Goal: Complete application form

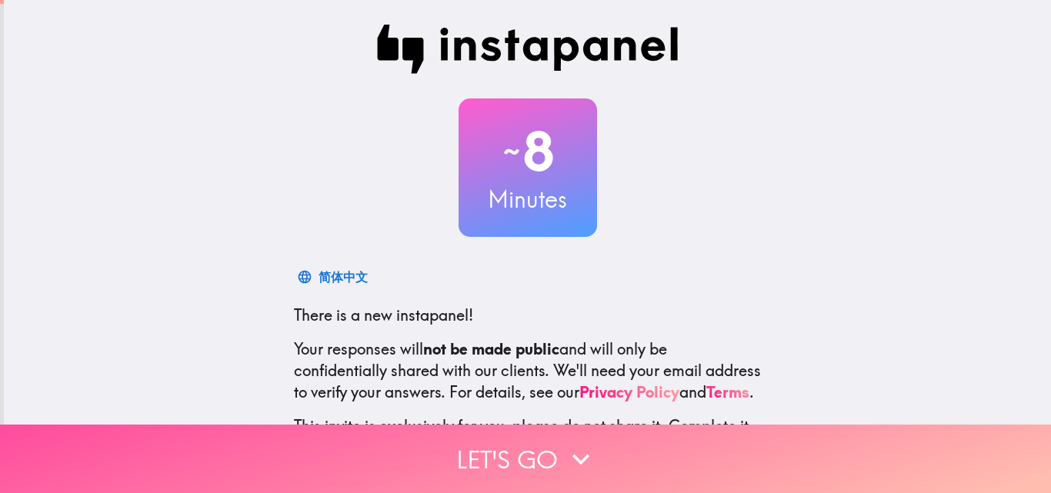
click at [453, 425] on button "Let's go" at bounding box center [525, 459] width 1051 height 68
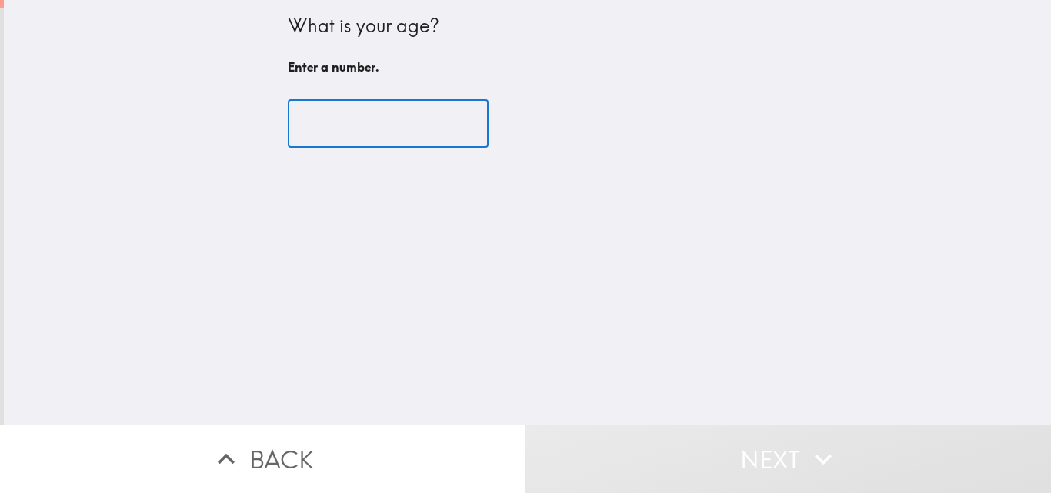
click at [334, 127] on input "number" at bounding box center [388, 124] width 201 height 48
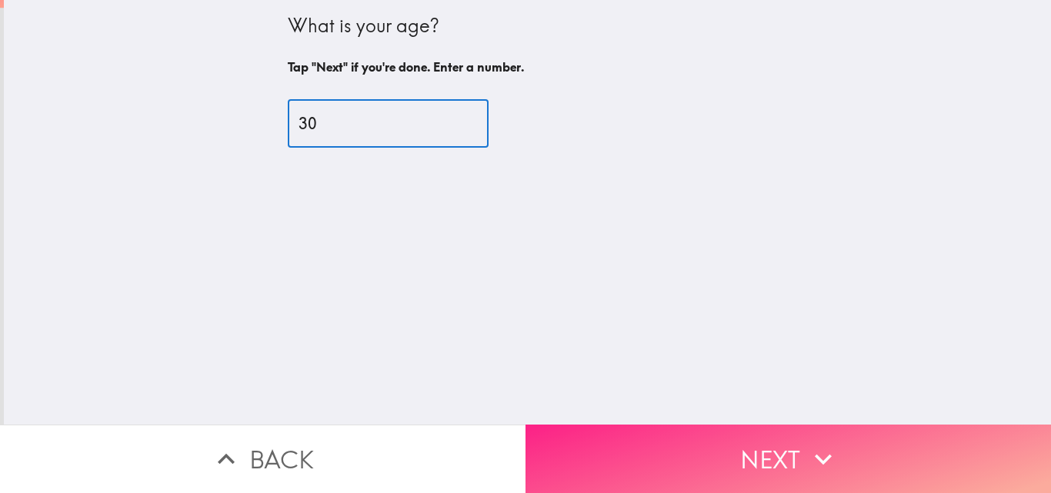
type input "30"
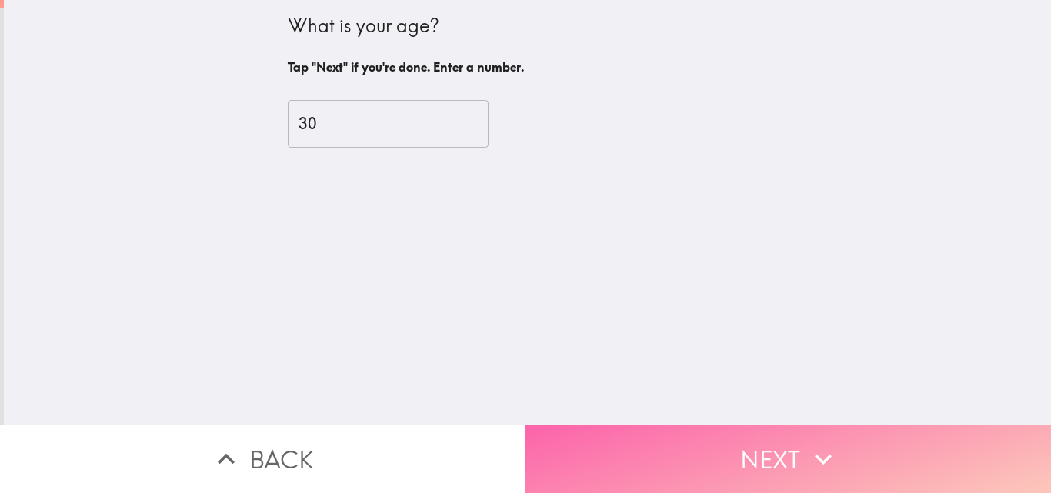
click at [658, 435] on button "Next" at bounding box center [787, 459] width 525 height 68
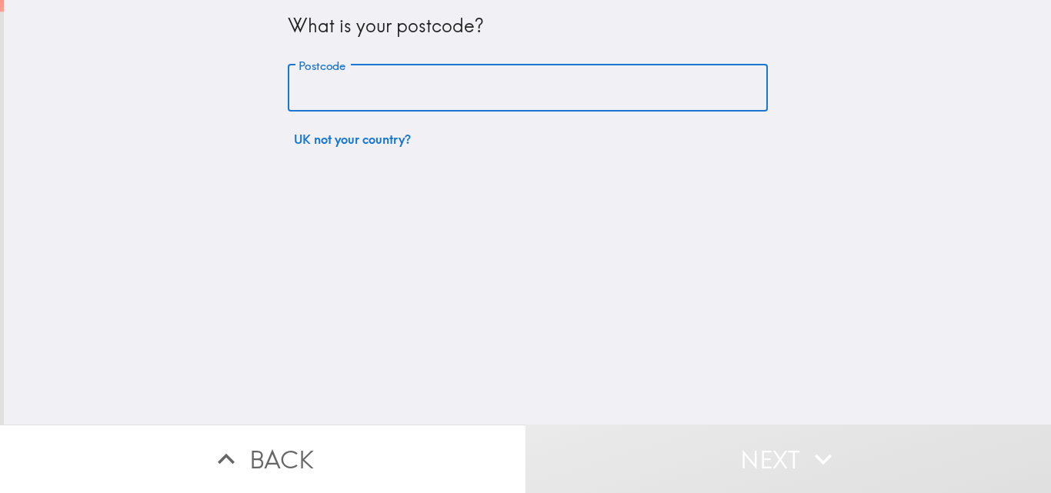
click at [548, 83] on input "Postcode" at bounding box center [528, 89] width 480 height 48
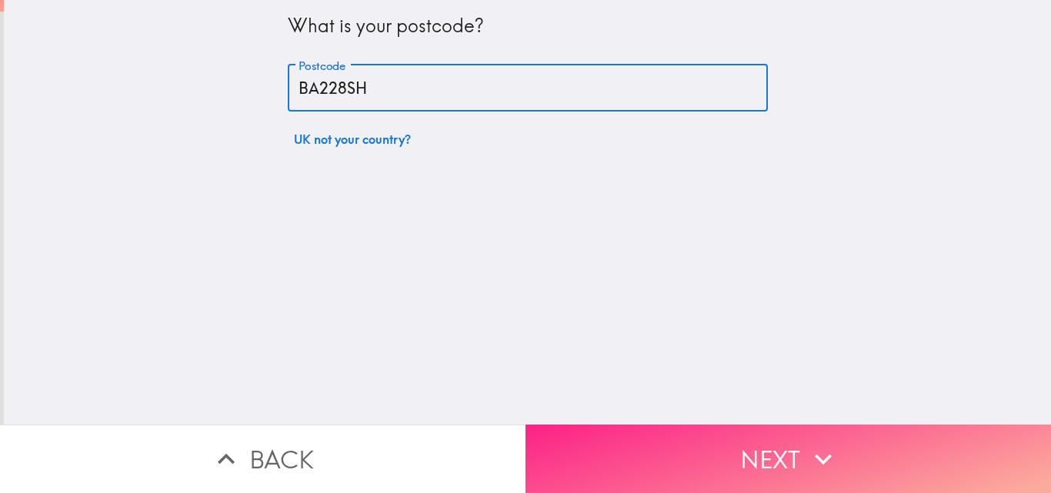
type input "BA228SH"
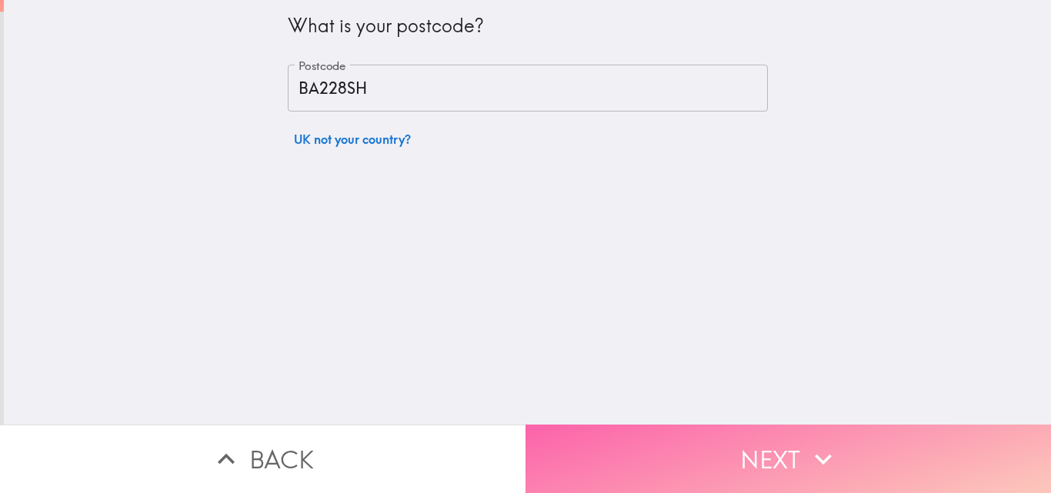
click at [721, 446] on button "Next" at bounding box center [787, 459] width 525 height 68
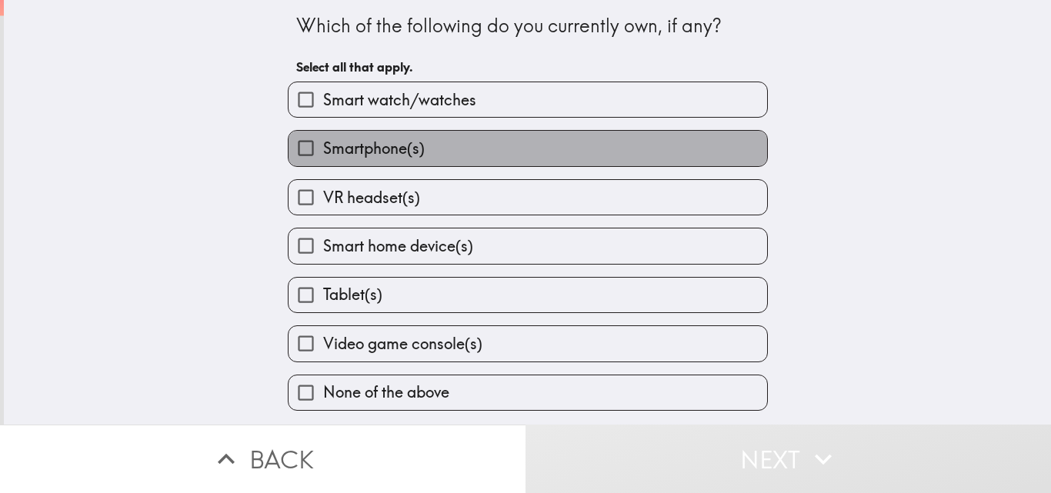
click at [382, 139] on span "Smartphone(s)" at bounding box center [374, 149] width 102 height 22
click at [323, 139] on input "Smartphone(s)" at bounding box center [305, 148] width 35 height 35
checkbox input "true"
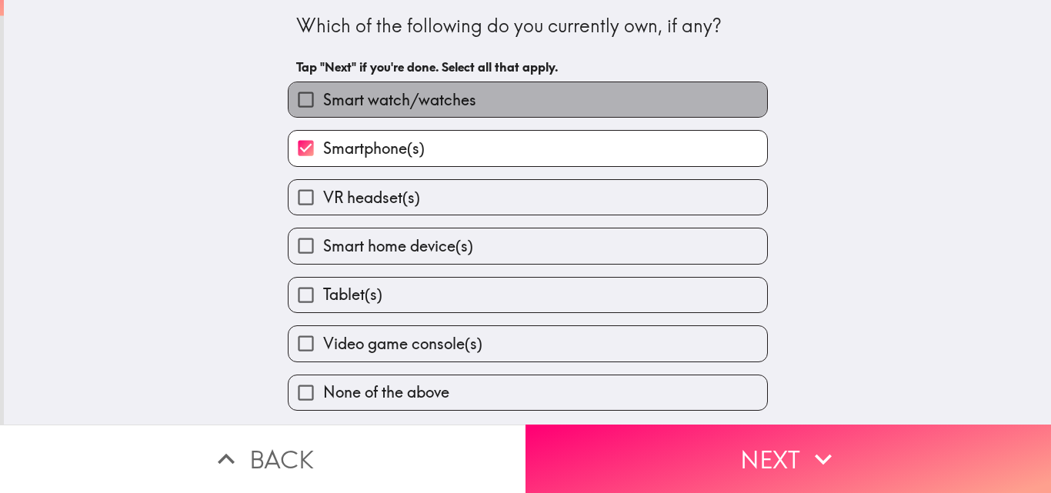
click at [465, 93] on label "Smart watch/watches" at bounding box center [527, 99] width 478 height 35
click at [323, 93] on input "Smart watch/watches" at bounding box center [305, 99] width 35 height 35
checkbox input "true"
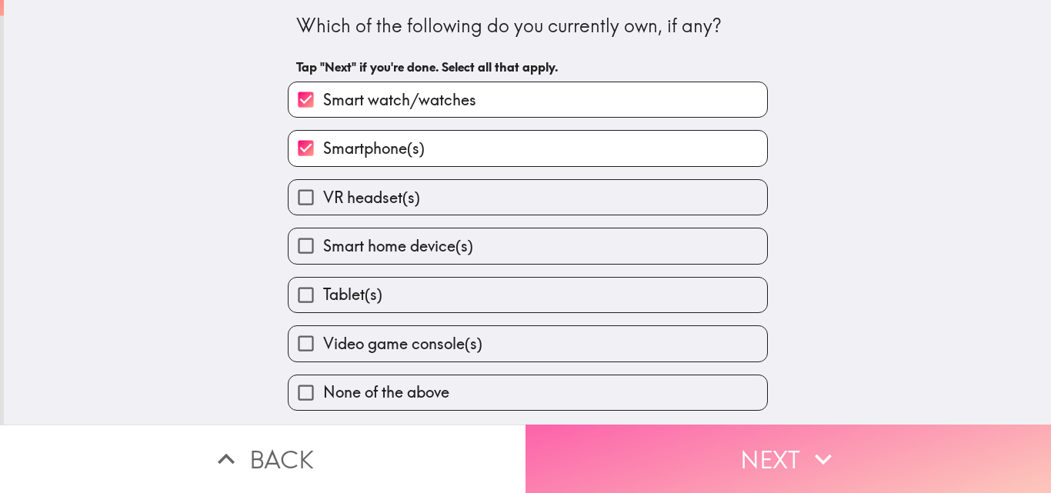
click at [565, 448] on button "Next" at bounding box center [787, 459] width 525 height 68
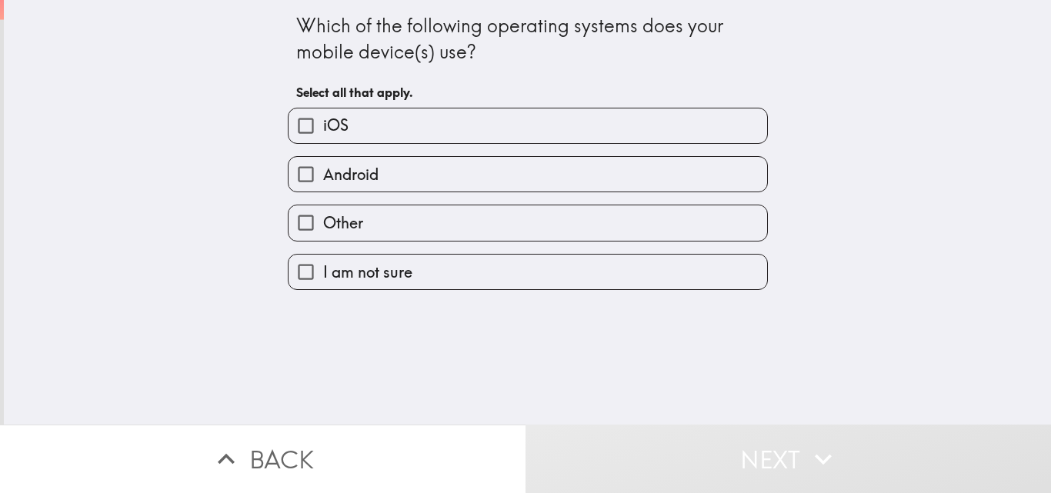
click at [433, 121] on label "iOS" at bounding box center [527, 125] width 478 height 35
click at [323, 121] on input "iOS" at bounding box center [305, 125] width 35 height 35
checkbox input "true"
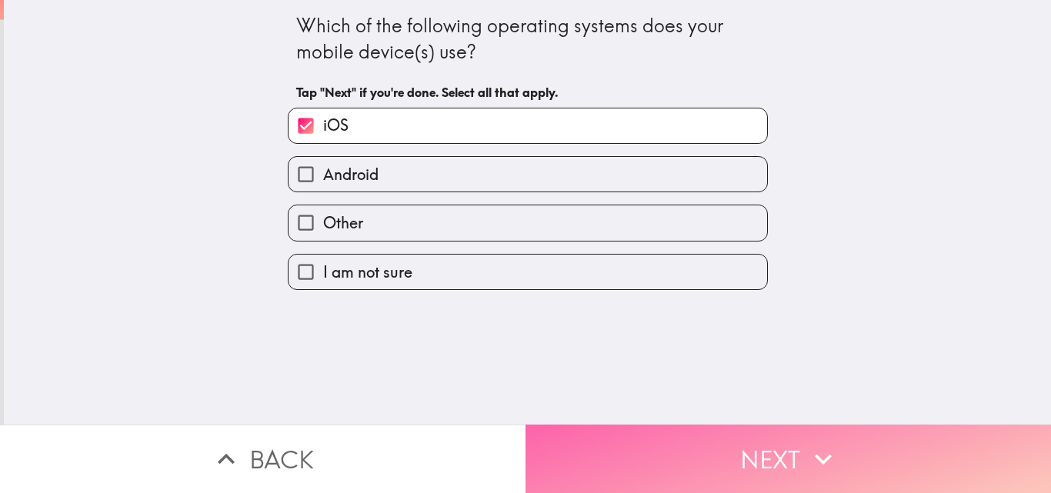
click at [713, 449] on button "Next" at bounding box center [787, 459] width 525 height 68
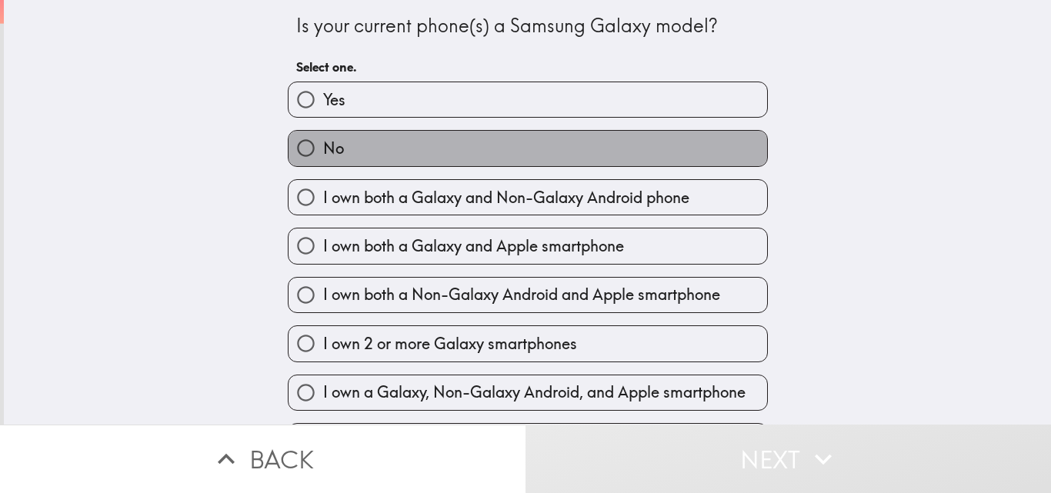
click at [440, 139] on label "No" at bounding box center [527, 148] width 478 height 35
click at [323, 139] on input "No" at bounding box center [305, 148] width 35 height 35
radio input "true"
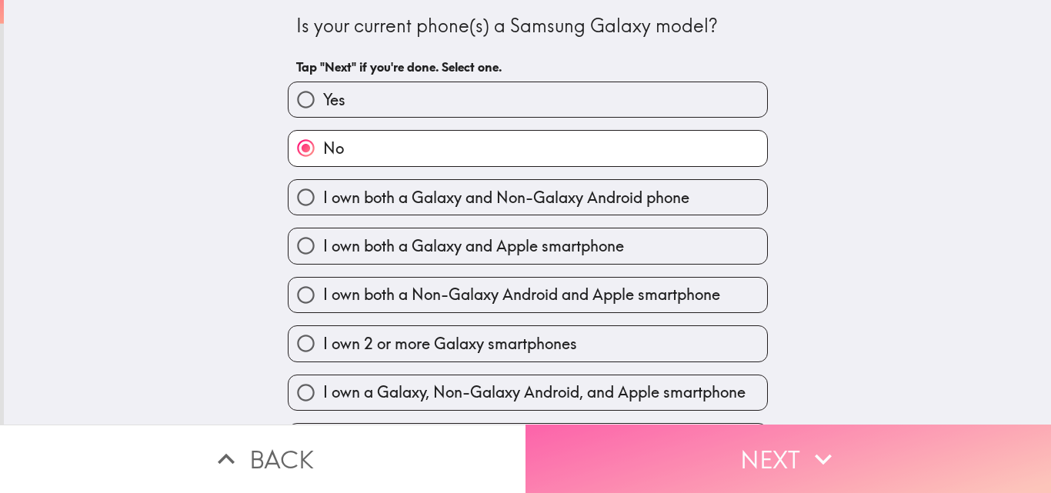
click at [696, 439] on button "Next" at bounding box center [787, 459] width 525 height 68
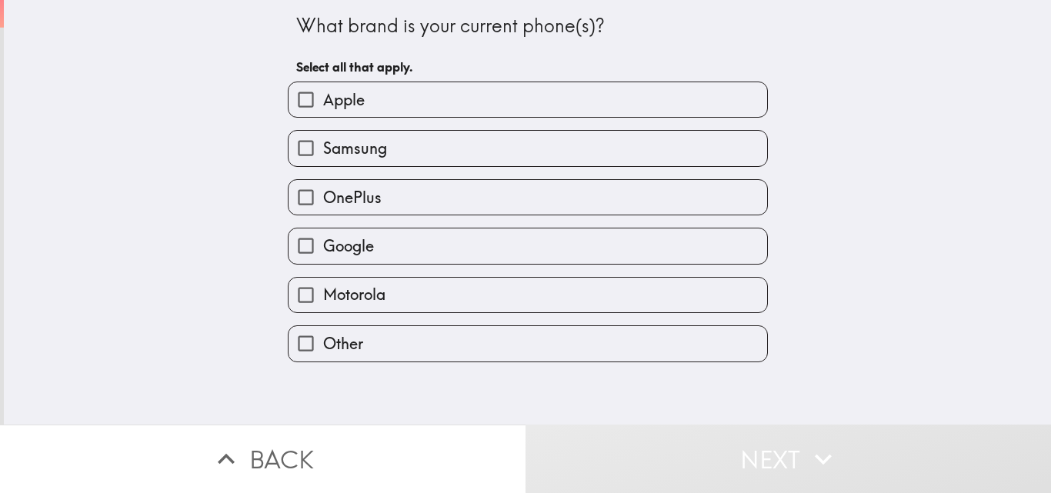
click at [358, 112] on label "Apple" at bounding box center [527, 99] width 478 height 35
click at [323, 112] on input "Apple" at bounding box center [305, 99] width 35 height 35
checkbox input "true"
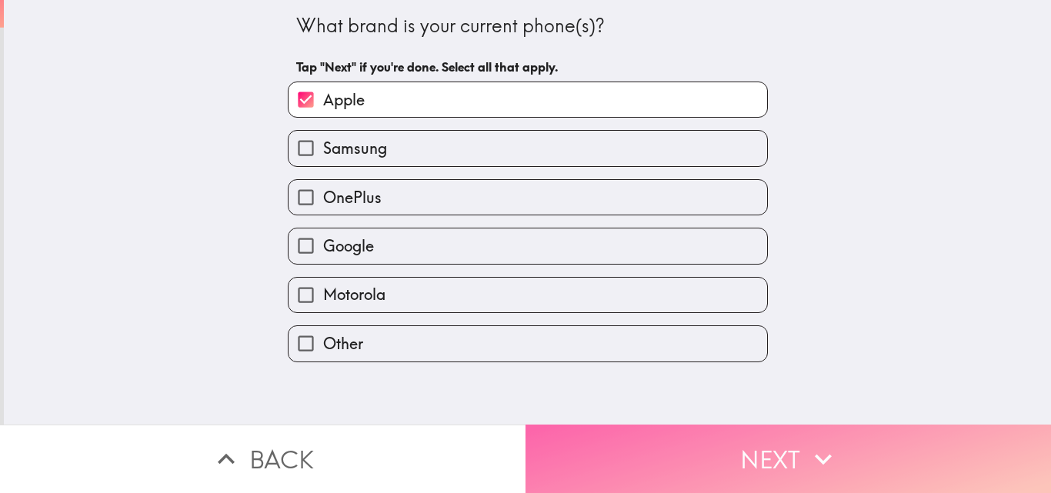
click at [672, 443] on button "Next" at bounding box center [787, 459] width 525 height 68
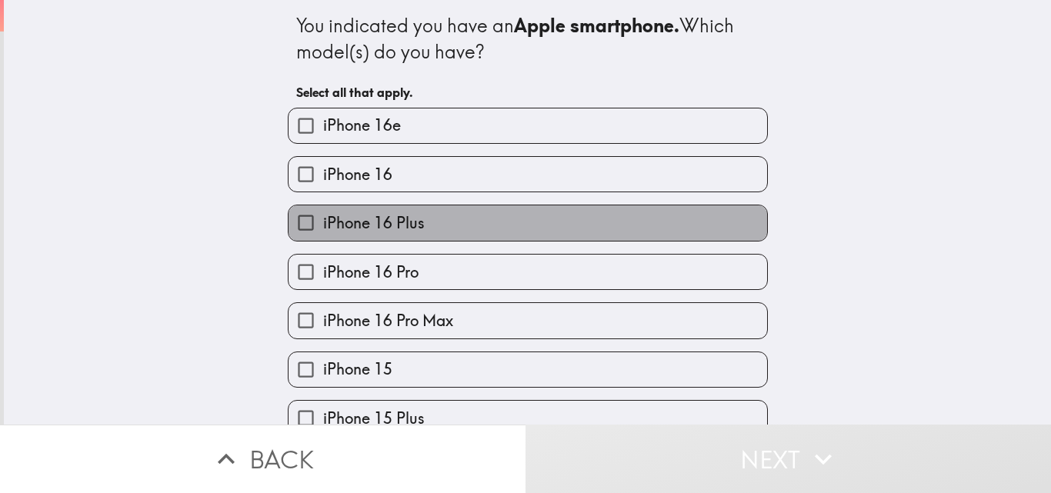
click at [492, 227] on label "iPhone 16 Plus" at bounding box center [527, 222] width 478 height 35
click at [323, 227] on input "iPhone 16 Plus" at bounding box center [305, 222] width 35 height 35
checkbox input "true"
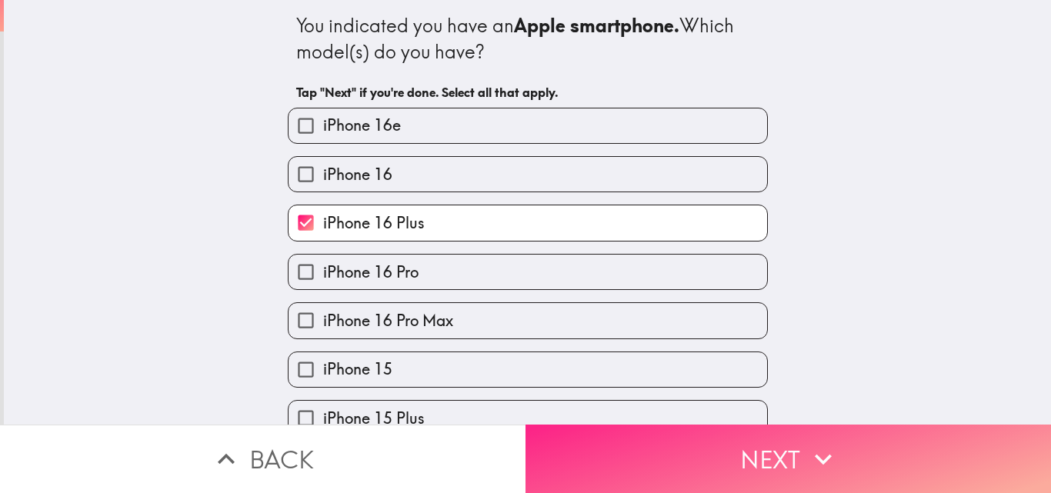
click at [721, 458] on button "Next" at bounding box center [787, 459] width 525 height 68
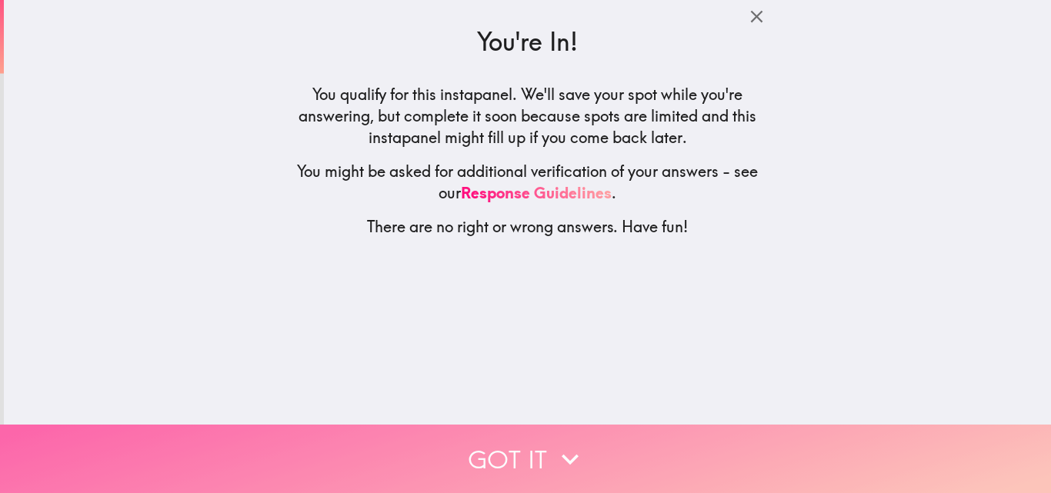
click at [631, 442] on button "Got it" at bounding box center [525, 459] width 1051 height 68
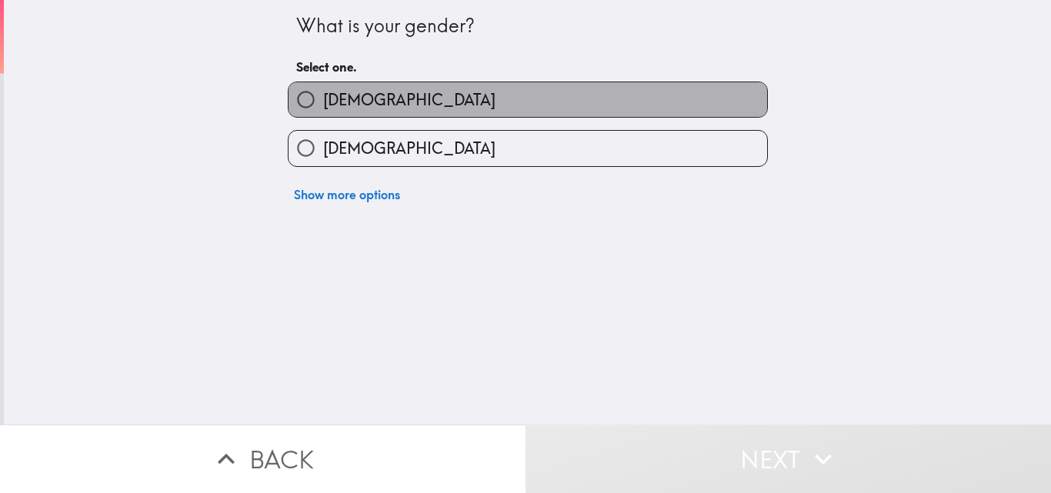
click at [416, 98] on label "[DEMOGRAPHIC_DATA]" at bounding box center [527, 99] width 478 height 35
click at [323, 98] on input "[DEMOGRAPHIC_DATA]" at bounding box center [305, 99] width 35 height 35
radio input "true"
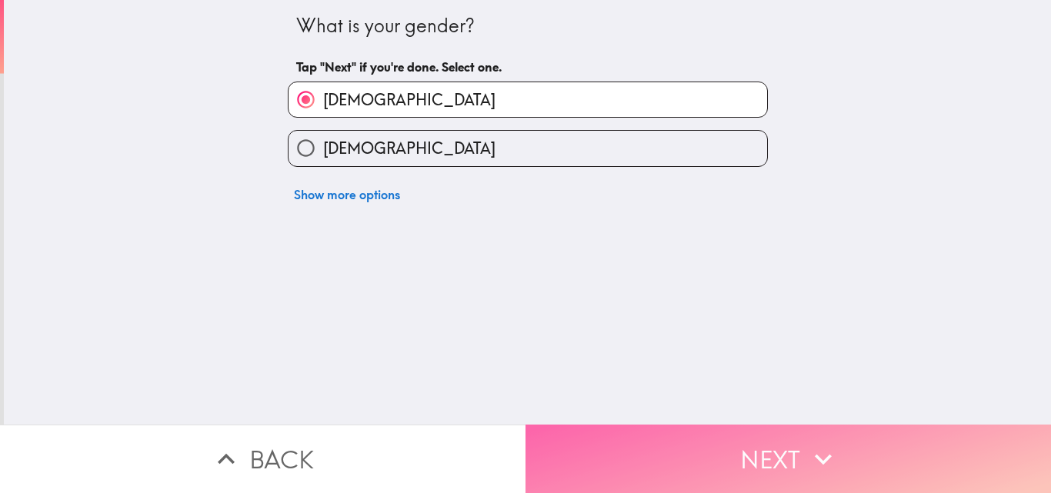
click at [622, 473] on button "Next" at bounding box center [787, 459] width 525 height 68
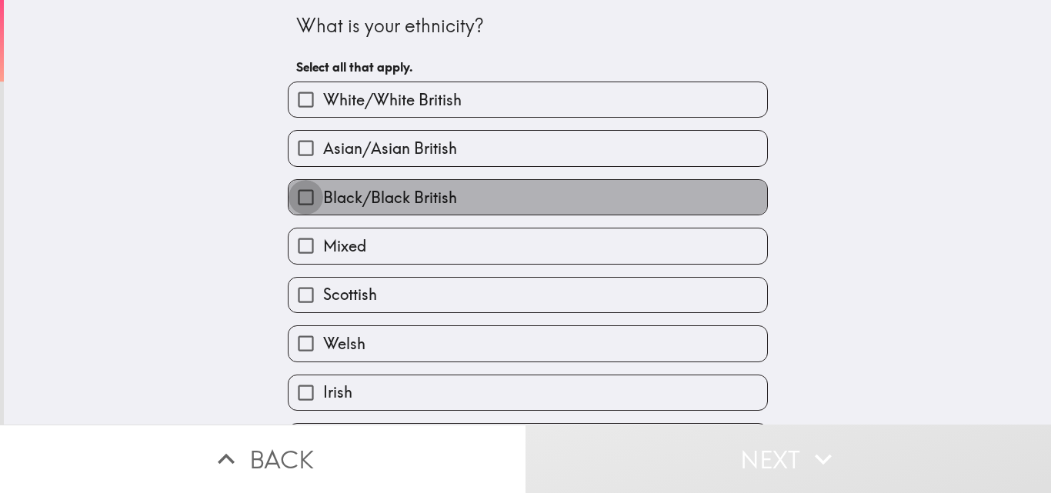
click at [299, 201] on input "Black/Black British" at bounding box center [305, 197] width 35 height 35
checkbox input "true"
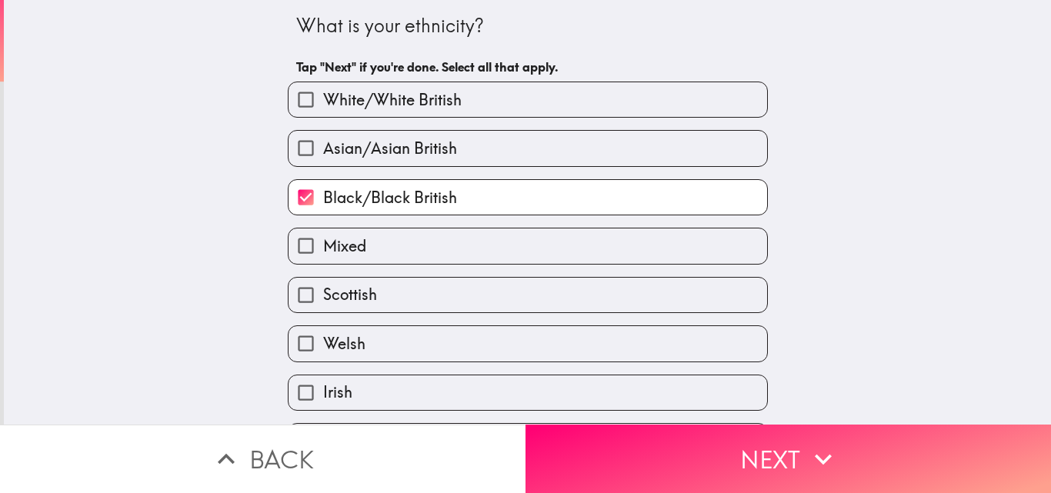
click at [926, 365] on div "What is your ethnicity? Tap "Next" if you're done. Select all that apply. White…" at bounding box center [527, 212] width 1047 height 425
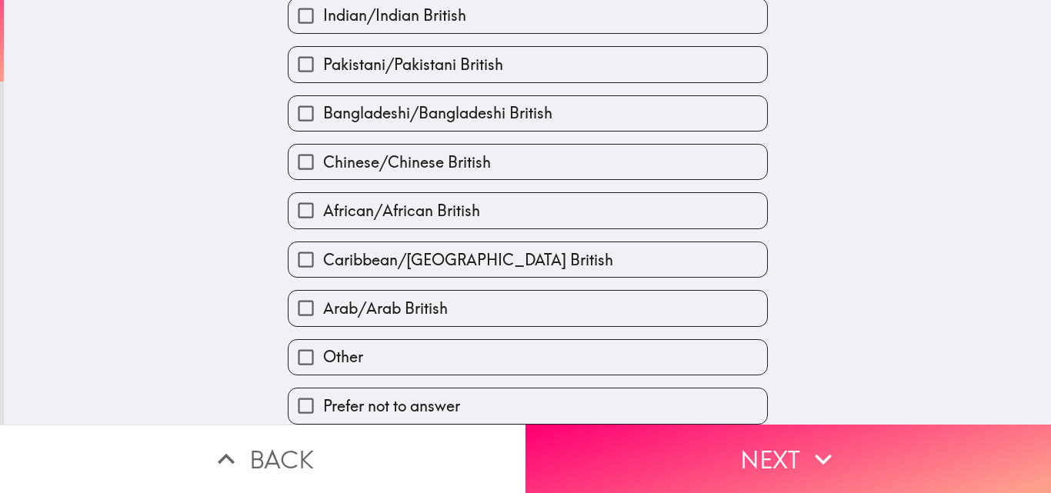
scroll to position [535, 0]
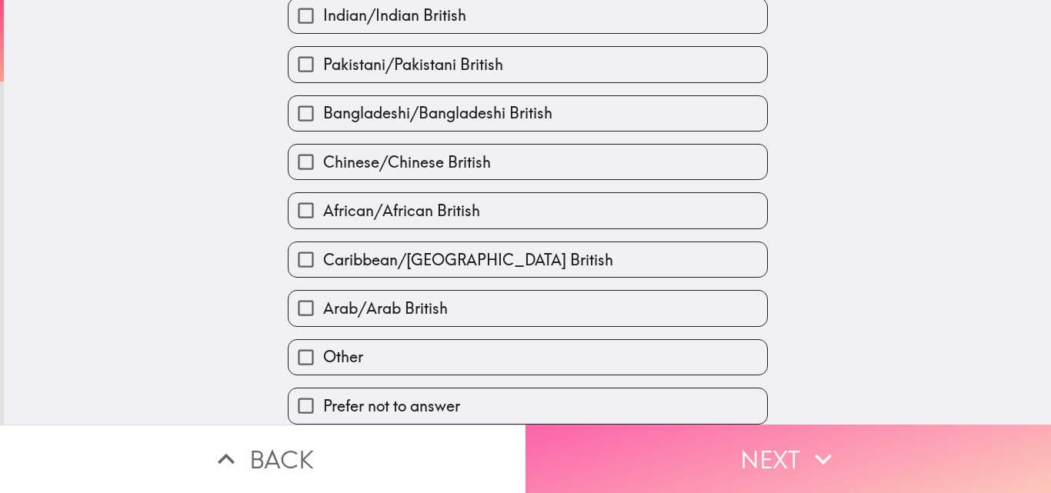
click at [900, 447] on button "Next" at bounding box center [787, 459] width 525 height 68
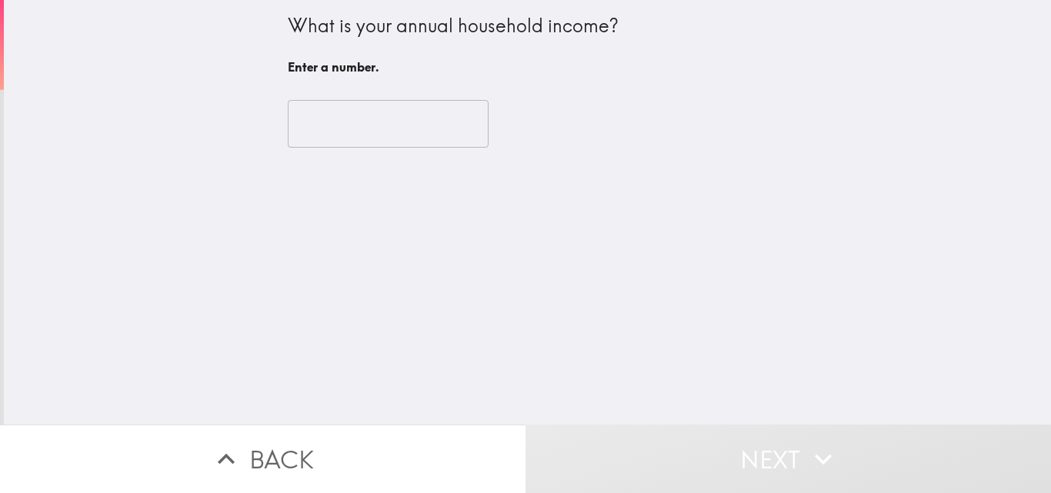
click at [326, 126] on input "number" at bounding box center [388, 124] width 201 height 48
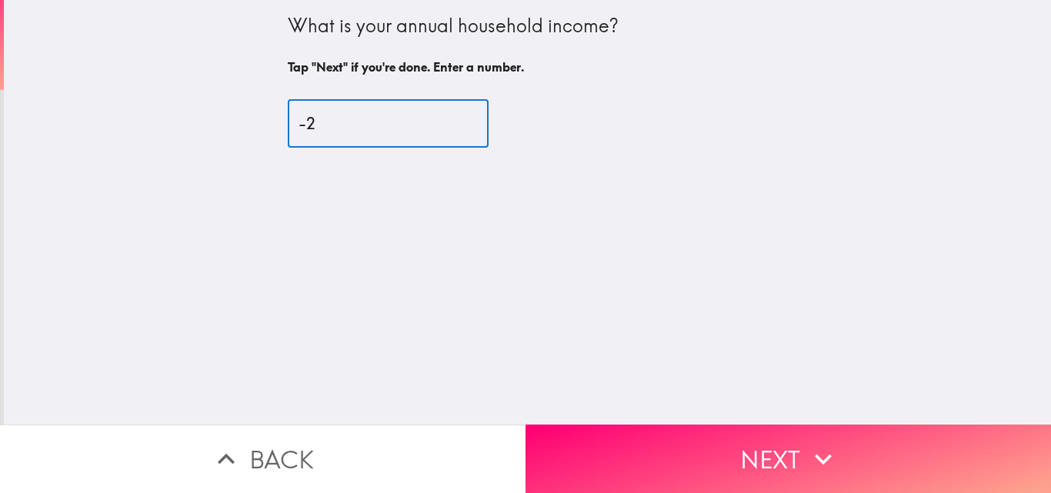
type input "-2"
click at [445, 129] on input "-2" at bounding box center [388, 124] width 201 height 48
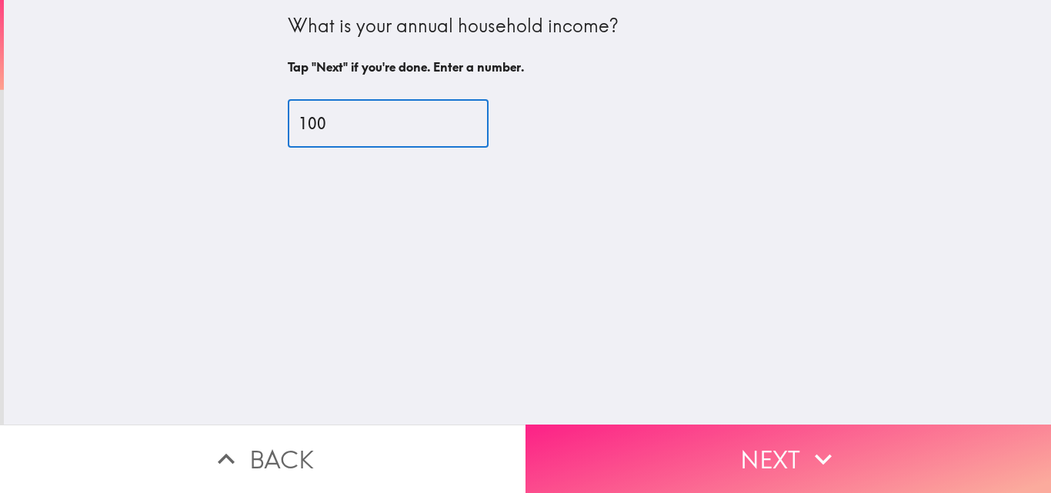
type input "100"
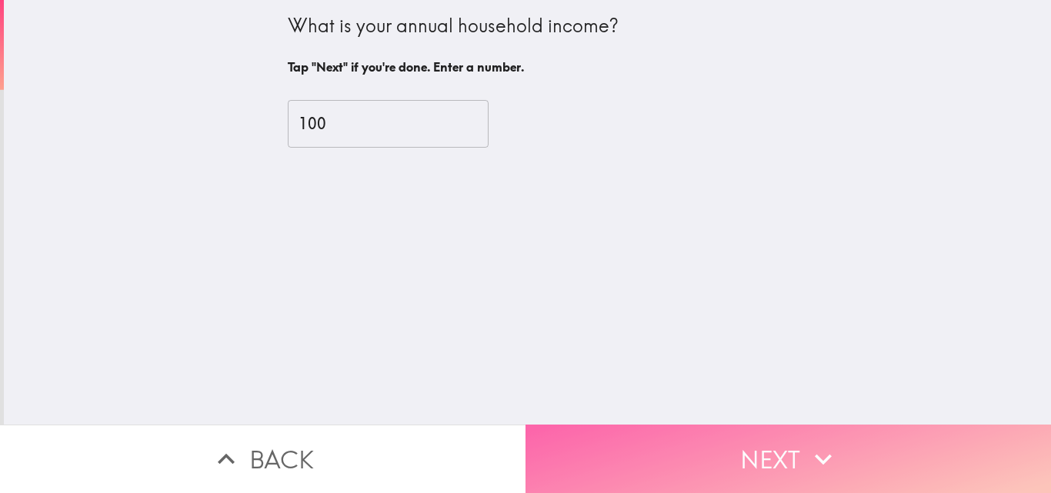
click at [642, 447] on button "Next" at bounding box center [787, 459] width 525 height 68
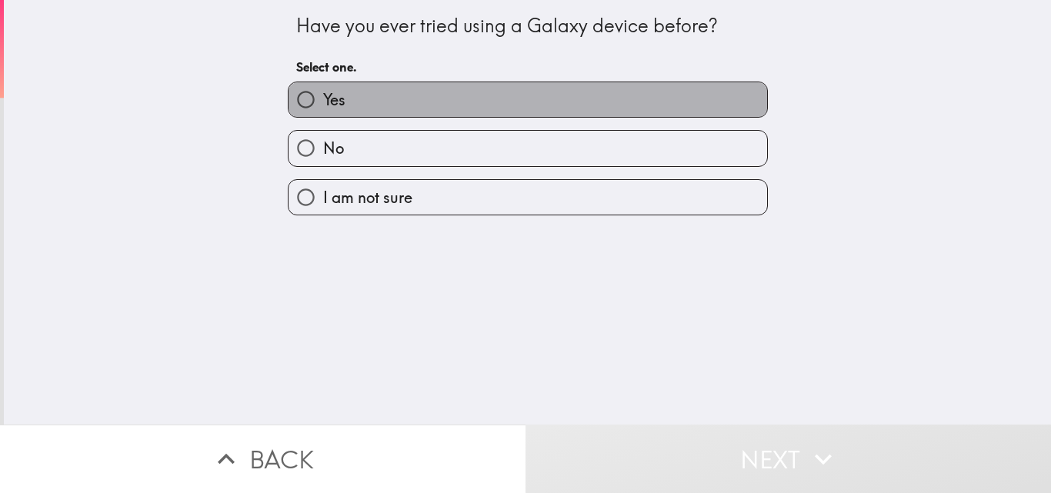
click at [365, 104] on label "Yes" at bounding box center [527, 99] width 478 height 35
click at [323, 104] on input "Yes" at bounding box center [305, 99] width 35 height 35
radio input "true"
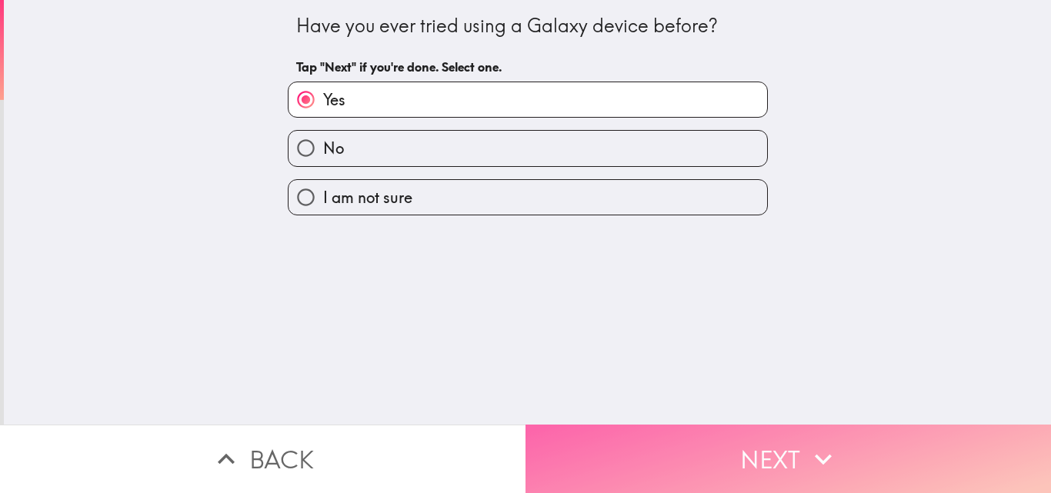
click at [688, 465] on button "Next" at bounding box center [787, 459] width 525 height 68
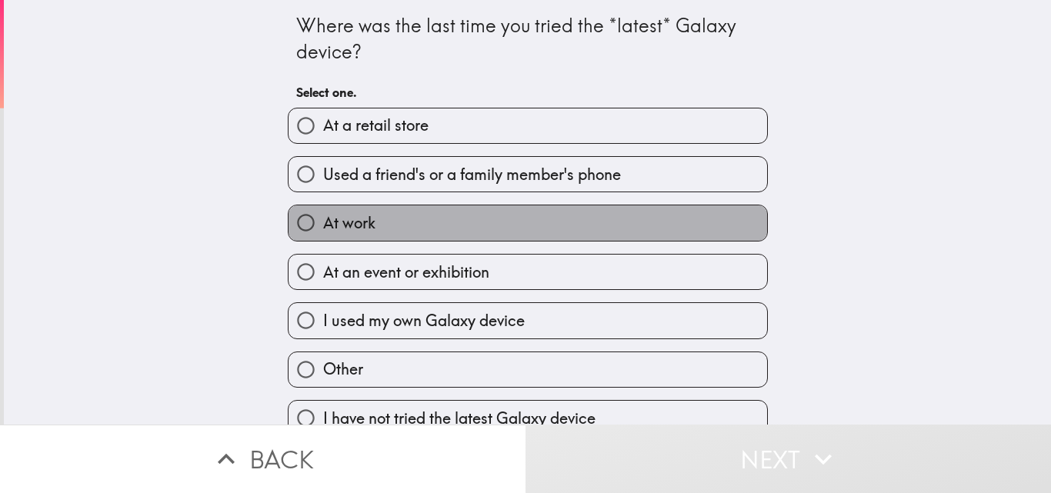
click at [358, 225] on span "At work" at bounding box center [349, 223] width 52 height 22
click at [323, 225] on input "At work" at bounding box center [305, 222] width 35 height 35
radio input "true"
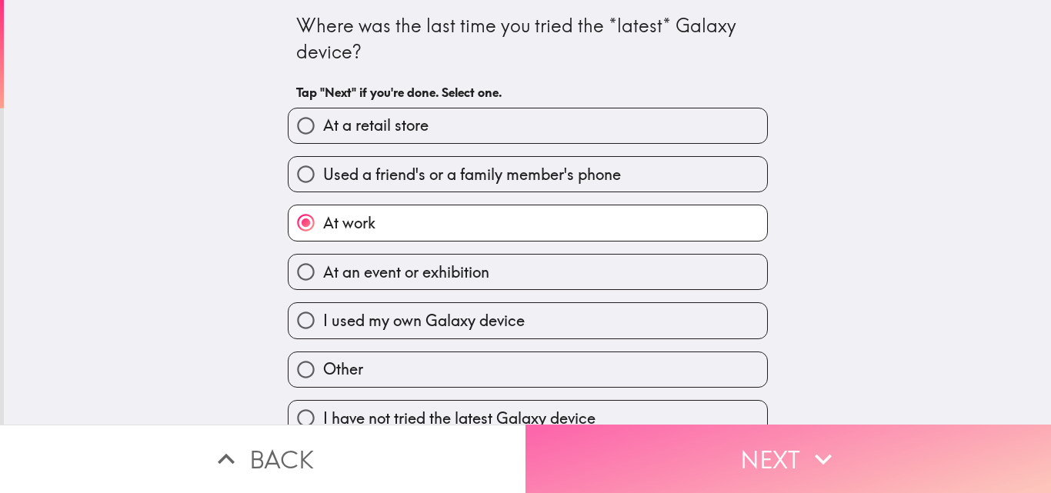
click at [648, 426] on button "Next" at bounding box center [787, 459] width 525 height 68
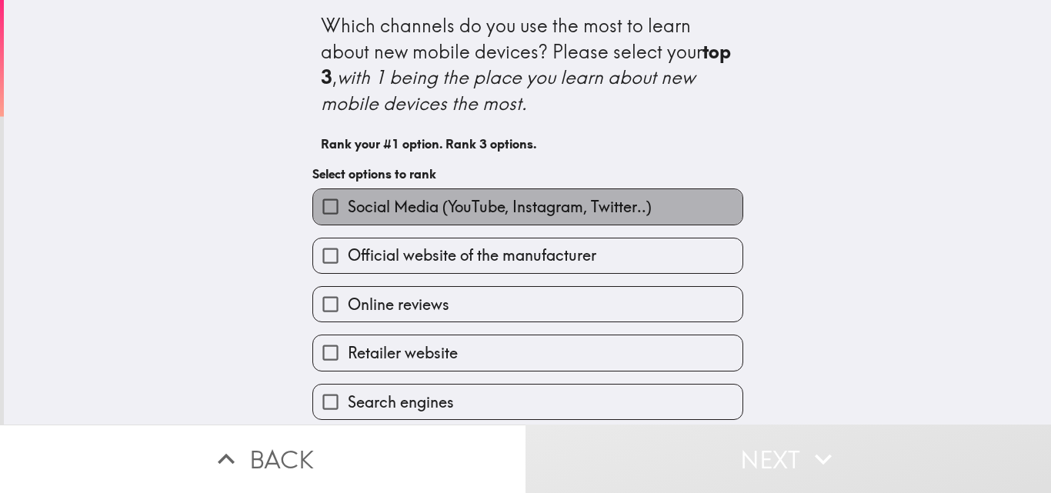
click at [361, 205] on span "Social Media (YouTube, Instagram, Twitter..)" at bounding box center [500, 207] width 304 height 22
click at [348, 205] on input "Social Media (YouTube, Instagram, Twitter..)" at bounding box center [330, 206] width 35 height 35
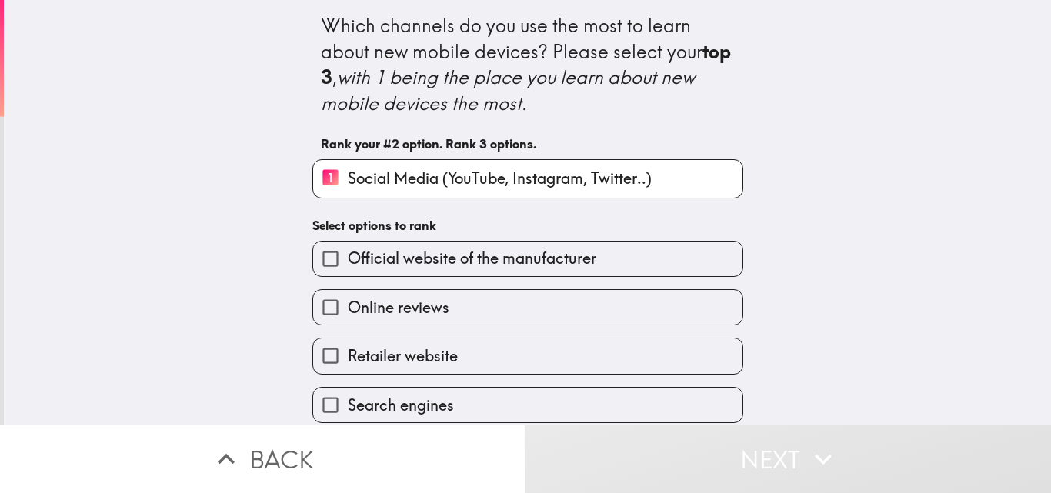
click at [414, 303] on span "Online reviews" at bounding box center [399, 308] width 102 height 22
click at [348, 303] on input "Online reviews" at bounding box center [330, 307] width 35 height 35
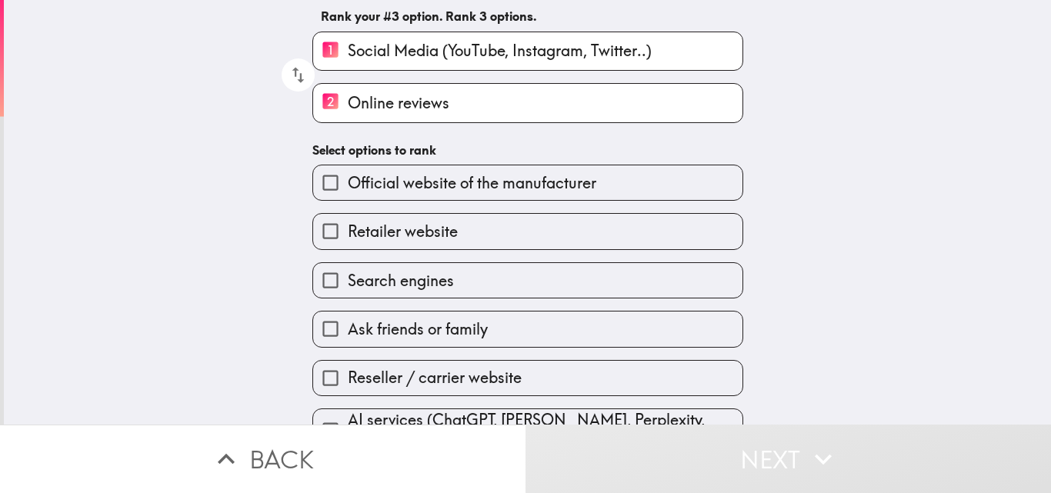
scroll to position [160, 0]
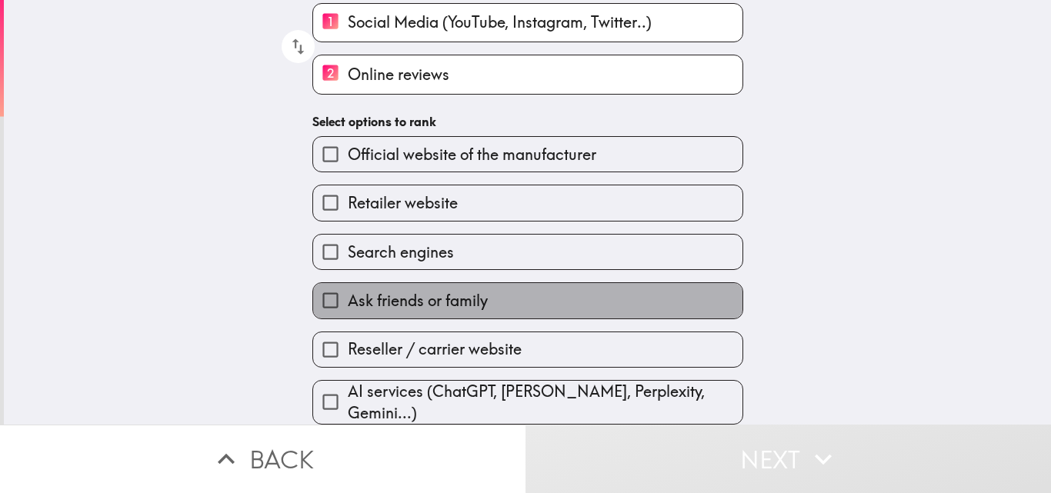
click at [395, 290] on span "Ask friends or family" at bounding box center [418, 301] width 140 height 22
click at [348, 286] on input "Ask friends or family" at bounding box center [330, 300] width 35 height 35
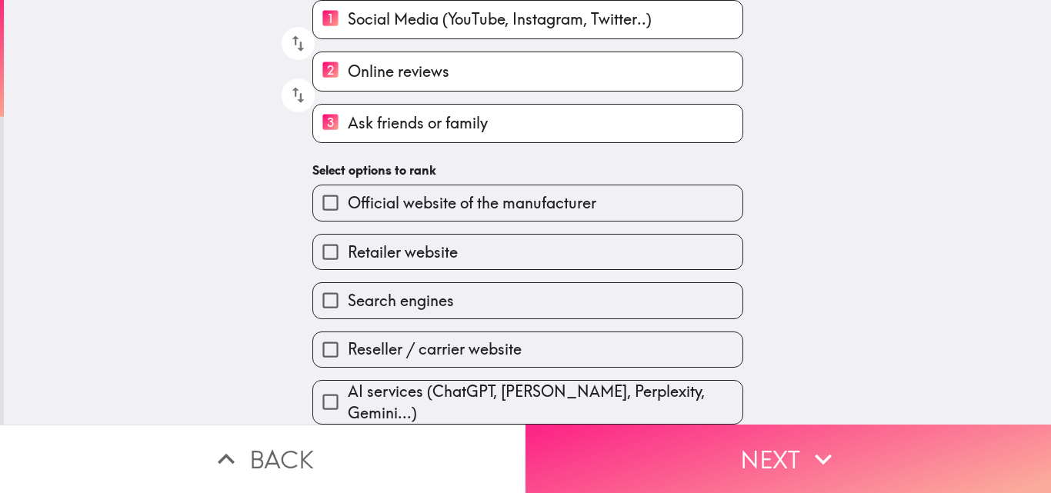
click at [687, 445] on button "Next" at bounding box center [787, 459] width 525 height 68
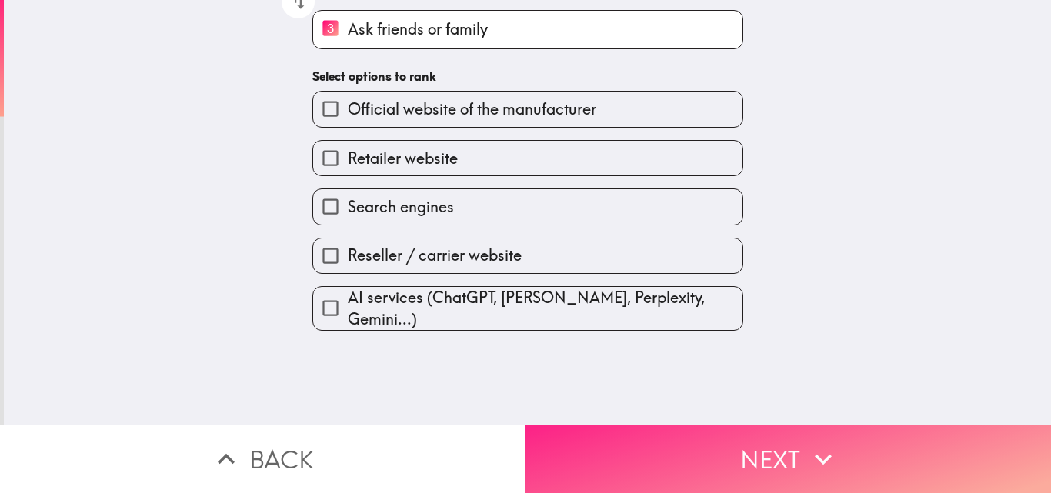
scroll to position [13, 0]
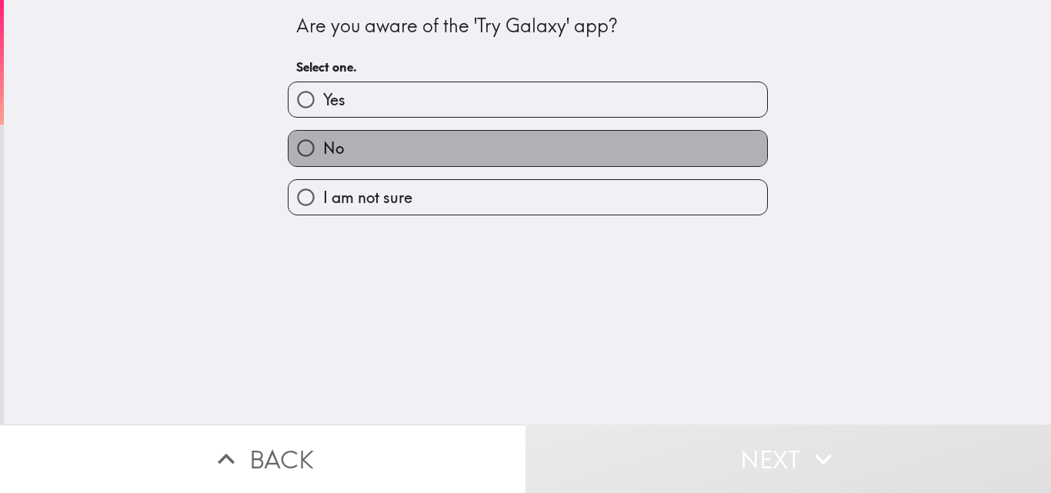
click at [344, 146] on label "No" at bounding box center [527, 148] width 478 height 35
click at [323, 146] on input "No" at bounding box center [305, 148] width 35 height 35
radio input "true"
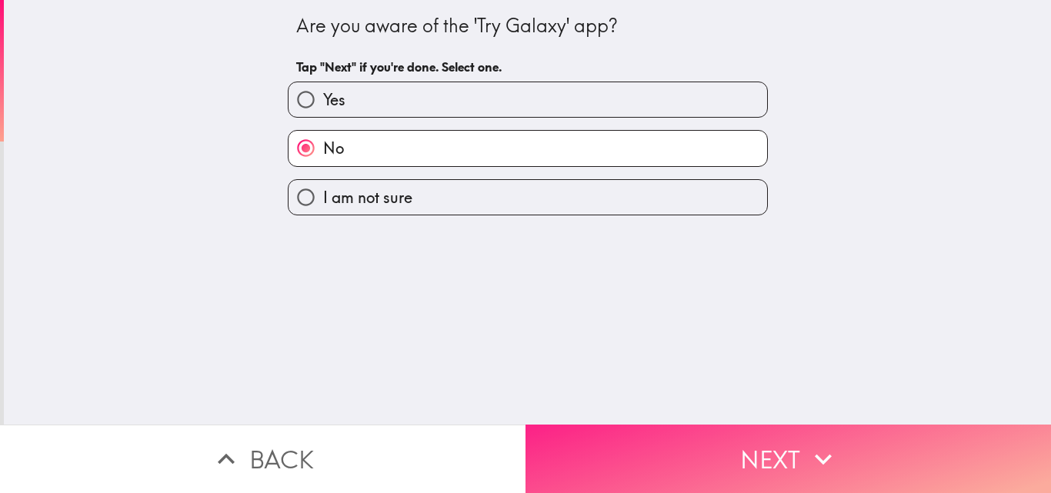
click at [617, 445] on button "Next" at bounding box center [787, 459] width 525 height 68
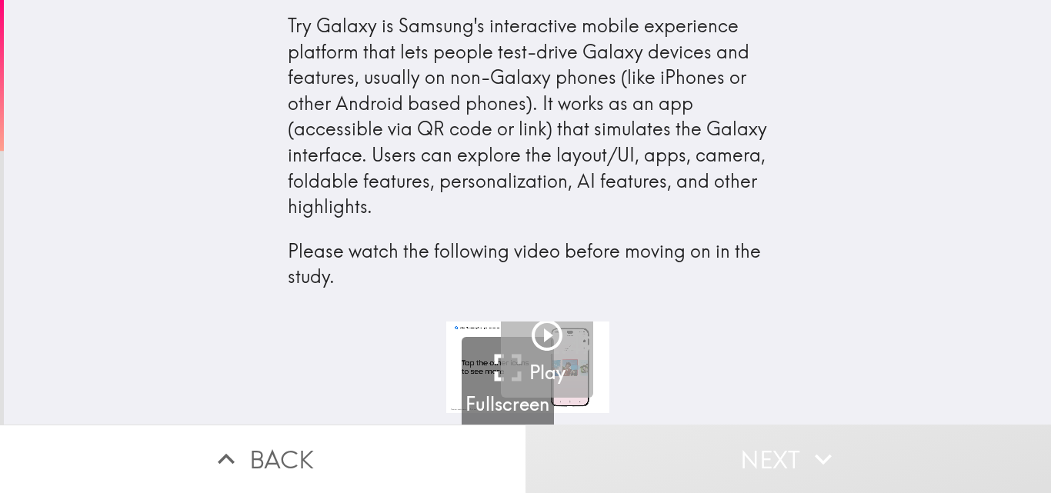
click at [530, 335] on icon "button" at bounding box center [546, 335] width 37 height 37
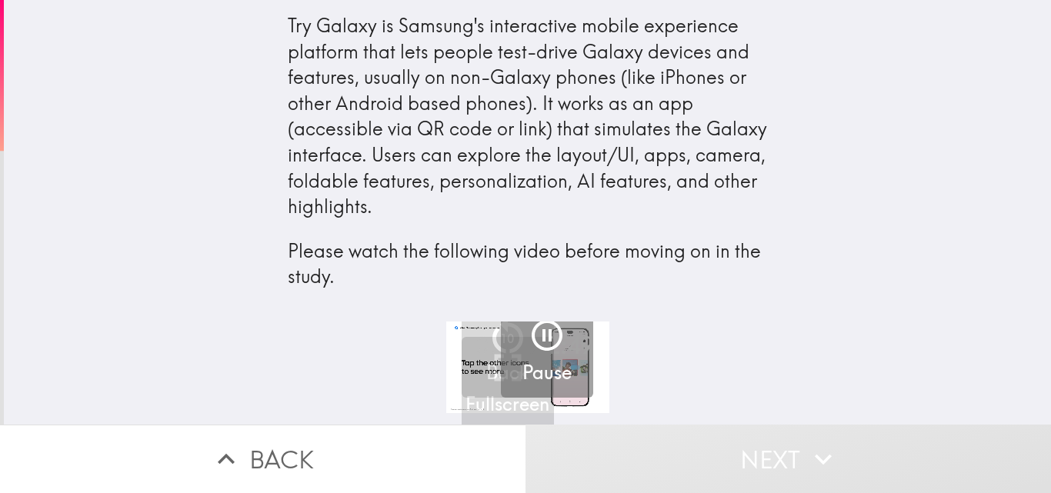
click at [738, 327] on div "0:07 / 2:49 Fullscreen 10 Back Pause" at bounding box center [527, 373] width 1047 height 103
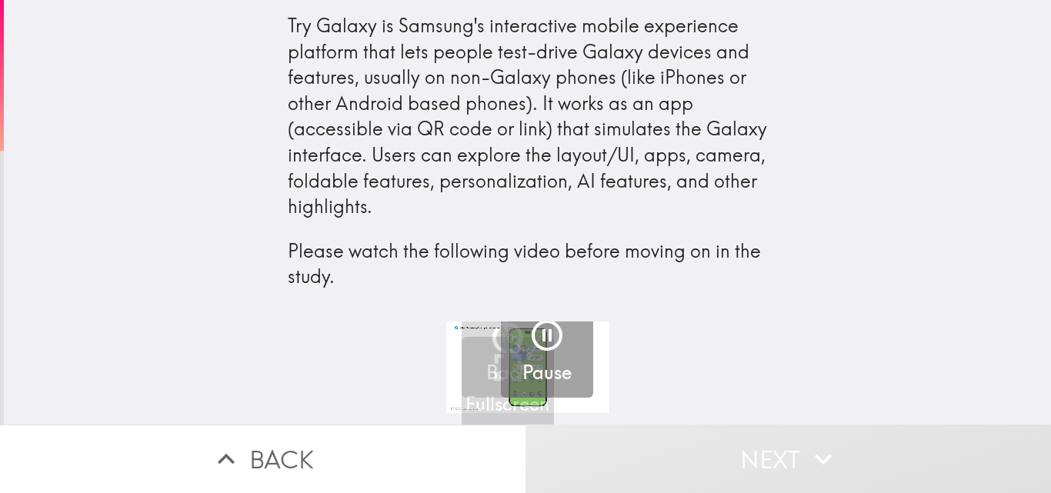
scroll to position [0, 6]
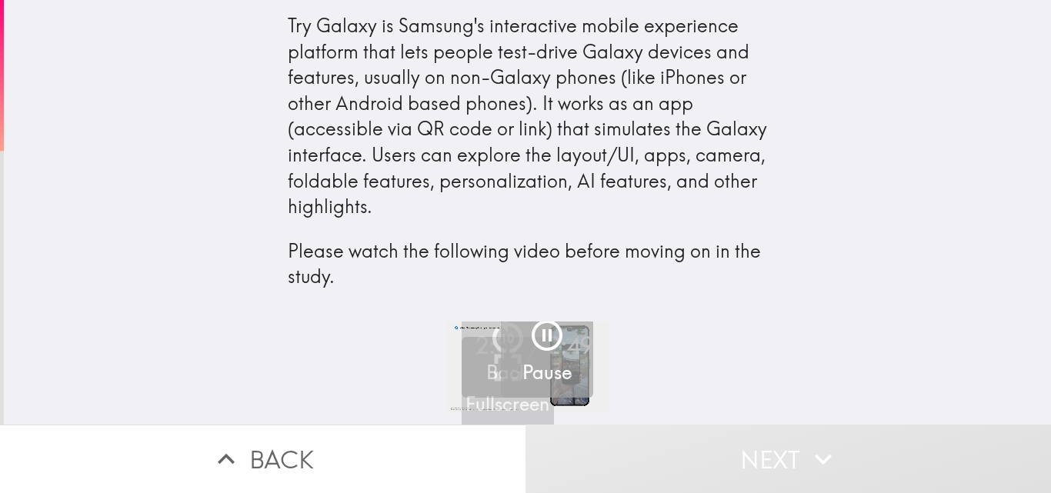
click at [528, 326] on icon "button" at bounding box center [546, 335] width 37 height 37
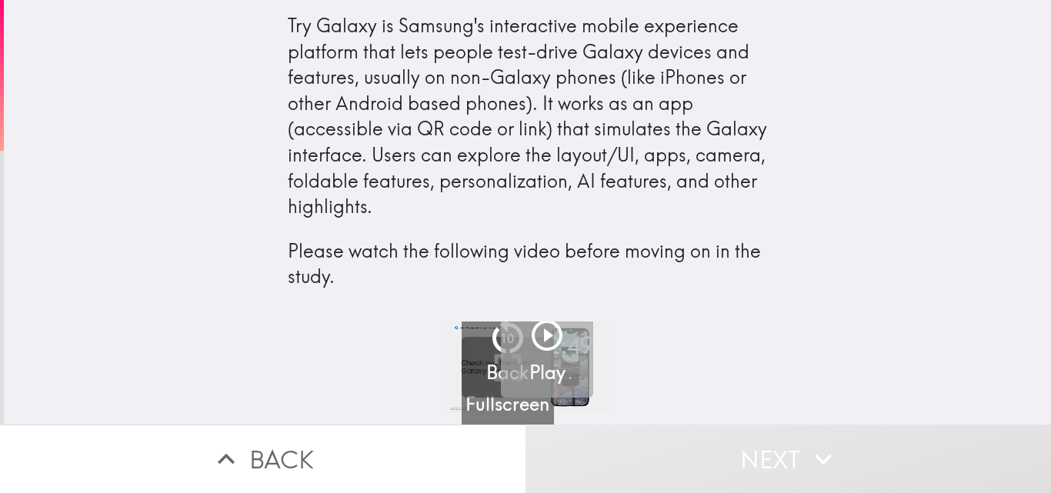
click at [528, 332] on icon "button" at bounding box center [546, 335] width 37 height 37
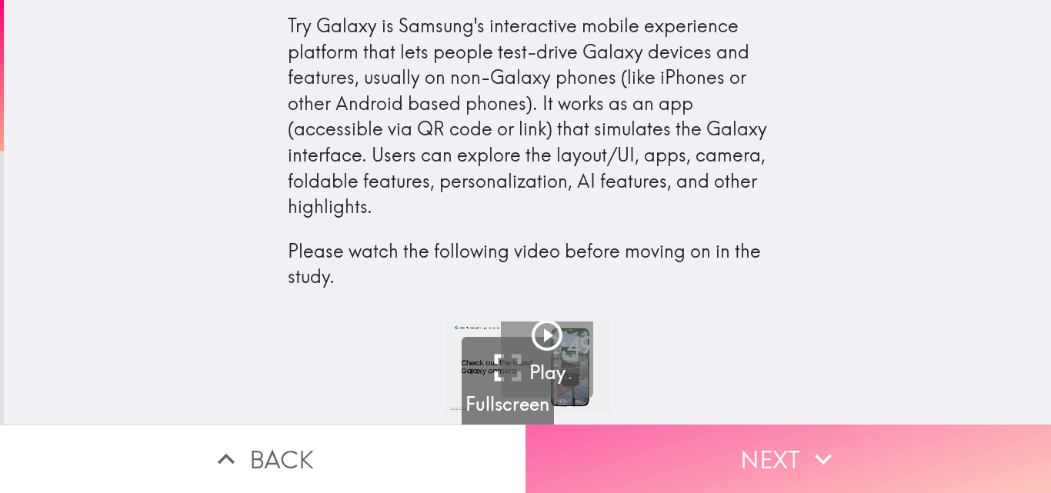
click at [658, 447] on button "Next" at bounding box center [787, 459] width 525 height 68
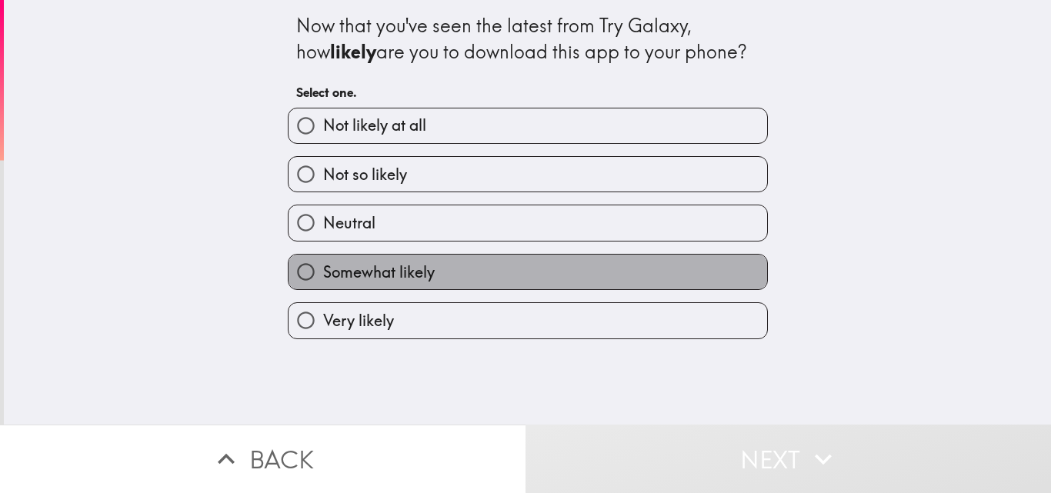
click at [351, 275] on span "Somewhat likely" at bounding box center [379, 273] width 112 height 22
click at [323, 275] on input "Somewhat likely" at bounding box center [305, 272] width 35 height 35
radio input "true"
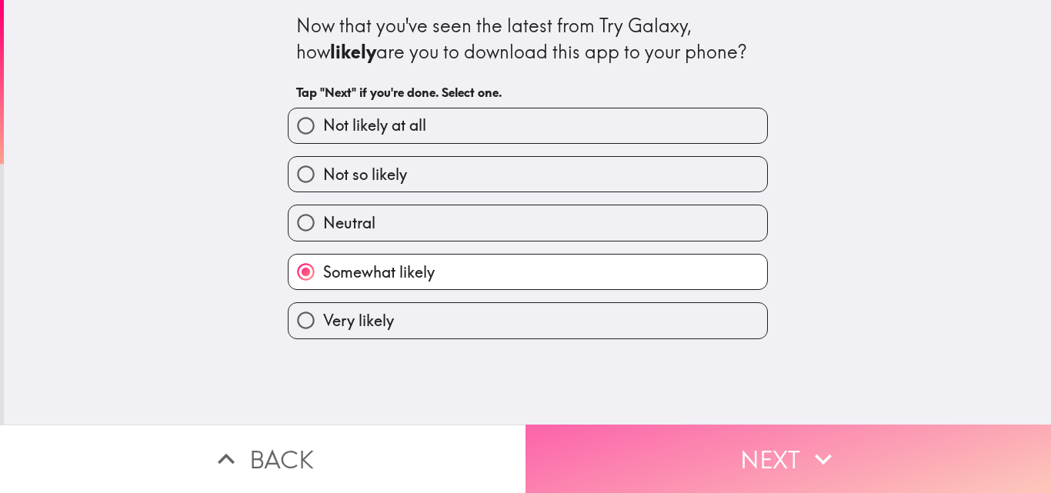
click at [672, 433] on button "Next" at bounding box center [787, 459] width 525 height 68
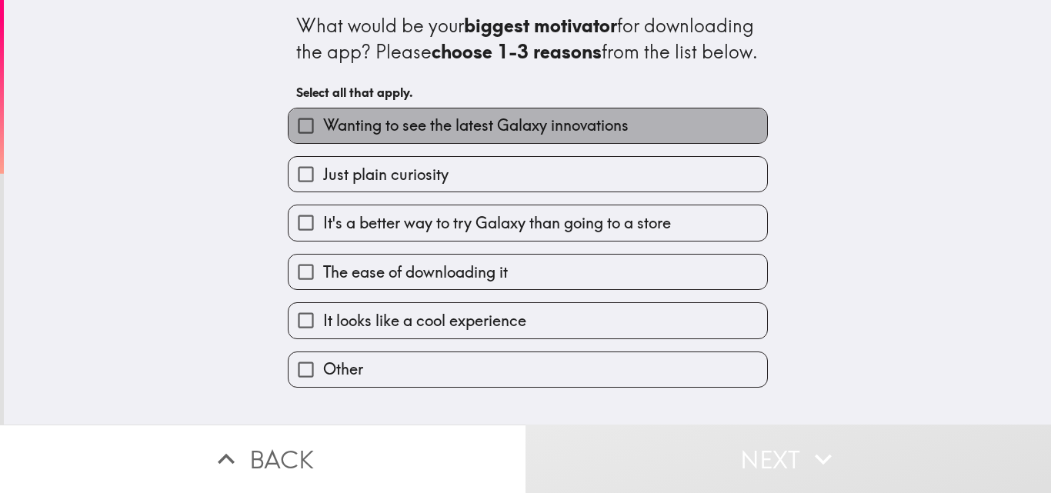
click at [483, 136] on span "Wanting to see the latest Galaxy innovations" at bounding box center [475, 126] width 305 height 22
click at [323, 143] on input "Wanting to see the latest Galaxy innovations" at bounding box center [305, 125] width 35 height 35
checkbox input "true"
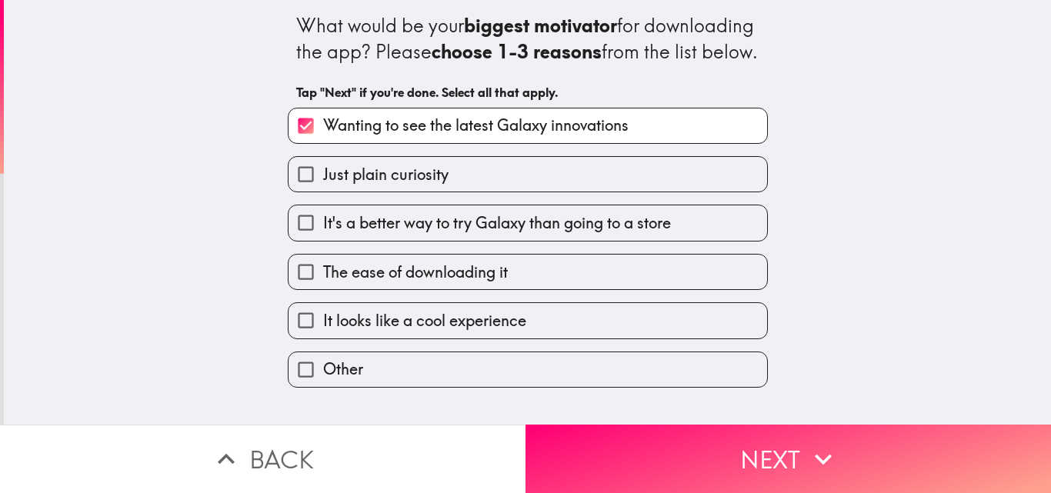
click at [490, 234] on span "It's a better way to try Galaxy than going to a store" at bounding box center [497, 223] width 348 height 22
click at [323, 240] on input "It's a better way to try Galaxy than going to a store" at bounding box center [305, 222] width 35 height 35
checkbox input "true"
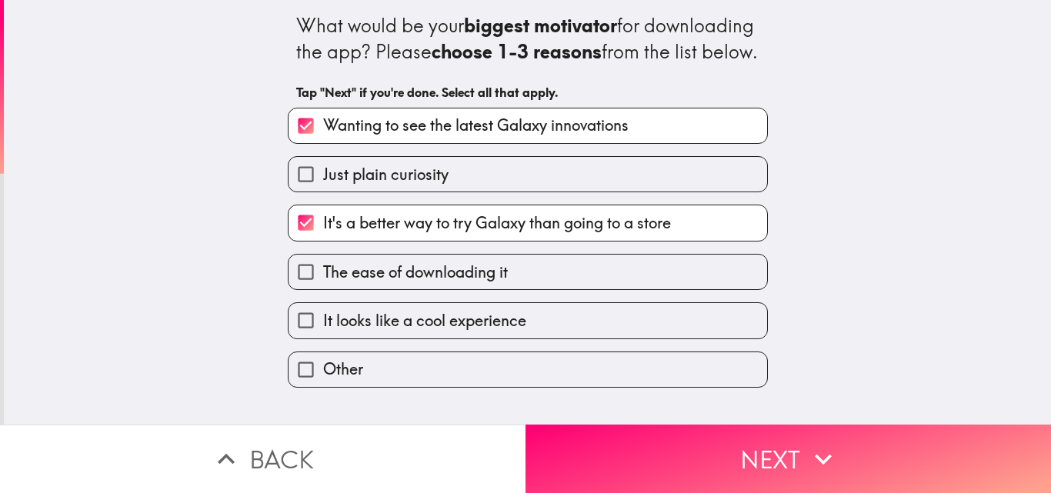
click at [421, 192] on label "Just plain curiosity" at bounding box center [527, 174] width 478 height 35
click at [323, 192] on input "Just plain curiosity" at bounding box center [305, 174] width 35 height 35
checkbox input "true"
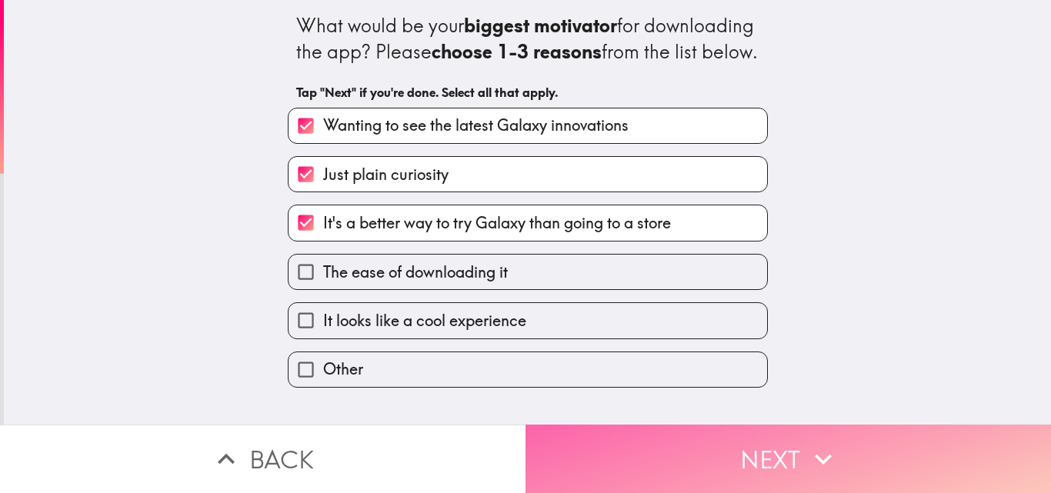
click at [710, 446] on button "Next" at bounding box center [787, 459] width 525 height 68
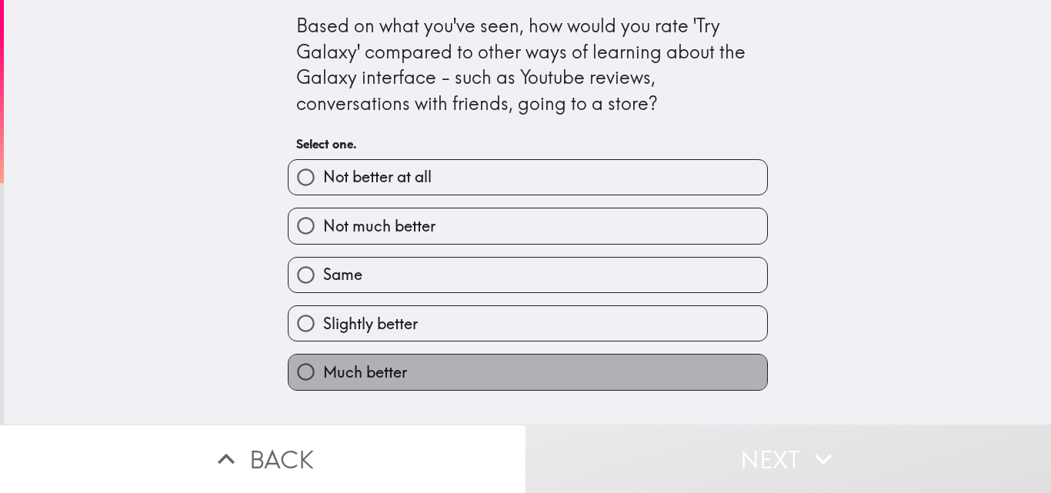
click at [487, 372] on label "Much better" at bounding box center [527, 372] width 478 height 35
click at [323, 372] on input "Much better" at bounding box center [305, 372] width 35 height 35
radio input "true"
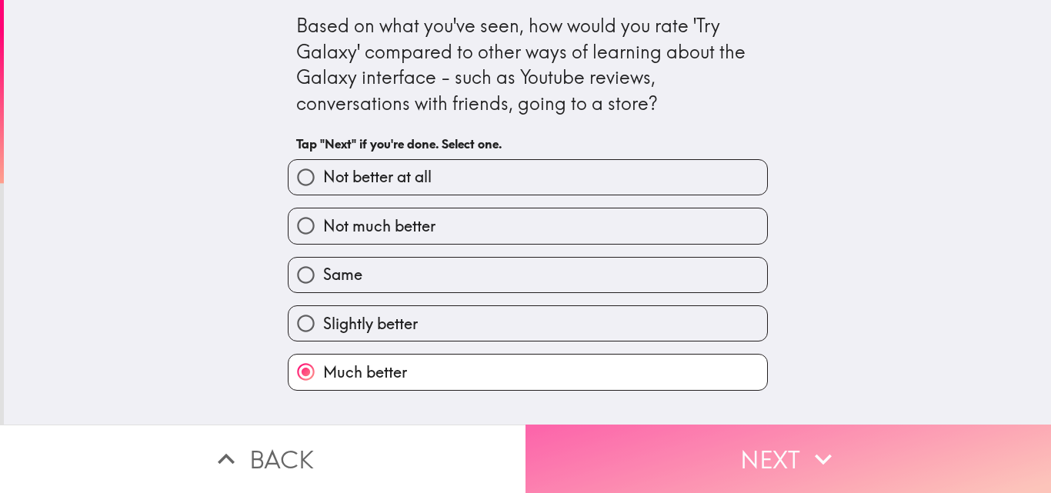
click at [618, 435] on button "Next" at bounding box center [787, 459] width 525 height 68
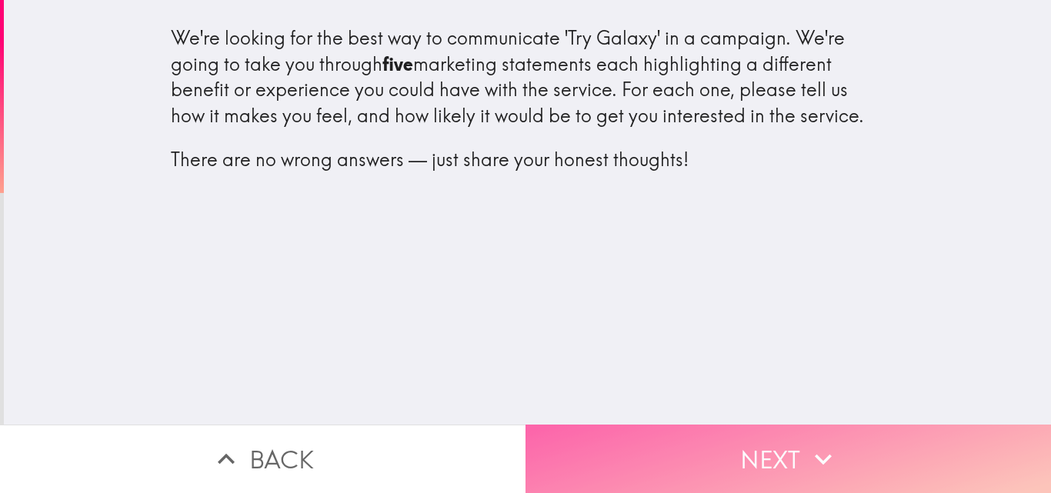
click at [703, 434] on button "Next" at bounding box center [787, 459] width 525 height 68
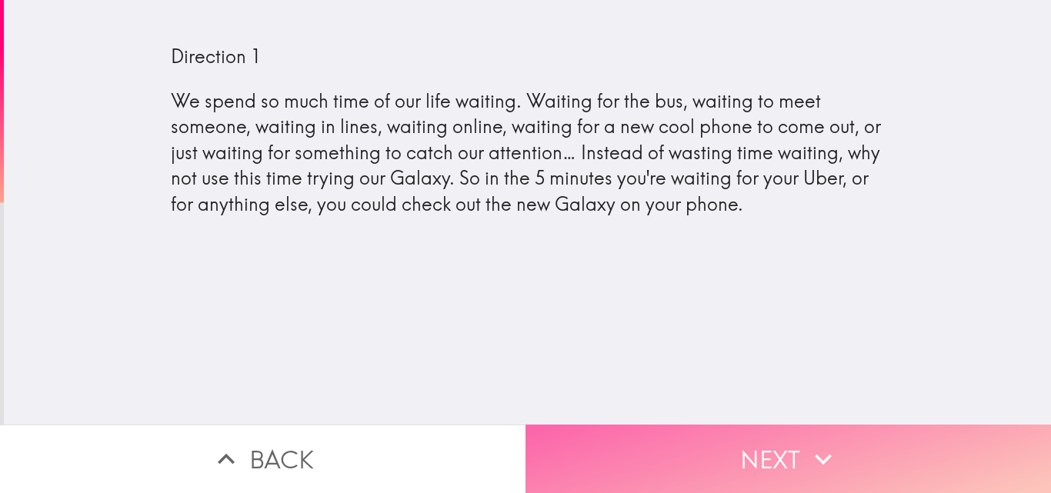
click at [703, 434] on button "Next" at bounding box center [787, 459] width 525 height 68
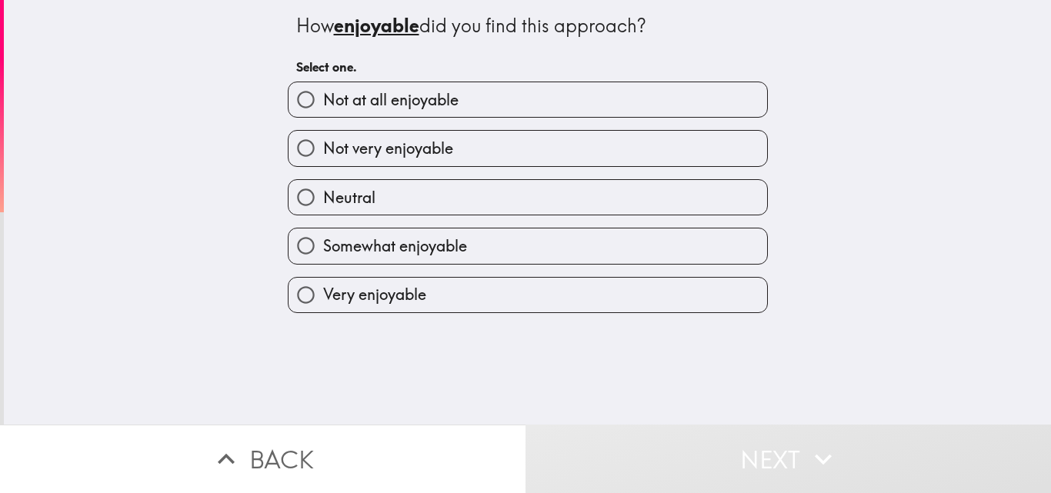
click at [412, 235] on span "Somewhat enjoyable" at bounding box center [395, 246] width 144 height 22
click at [323, 235] on input "Somewhat enjoyable" at bounding box center [305, 245] width 35 height 35
radio input "true"
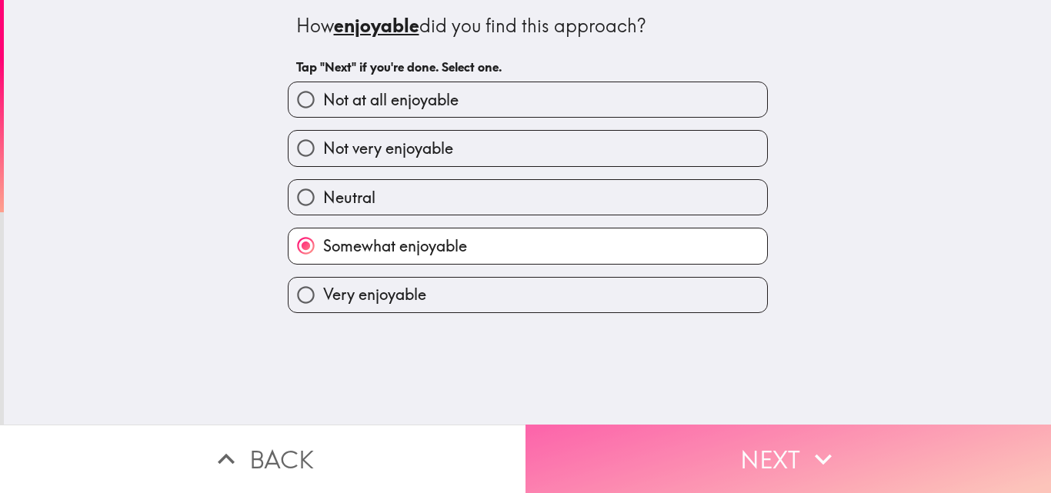
click at [563, 459] on button "Next" at bounding box center [787, 459] width 525 height 68
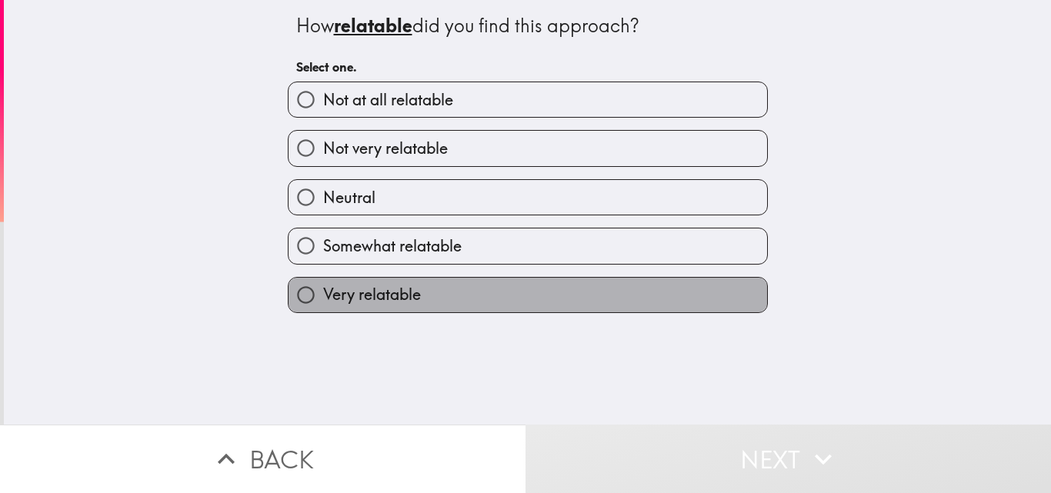
click at [428, 283] on label "Very relatable" at bounding box center [527, 295] width 478 height 35
click at [323, 283] on input "Very relatable" at bounding box center [305, 295] width 35 height 35
radio input "true"
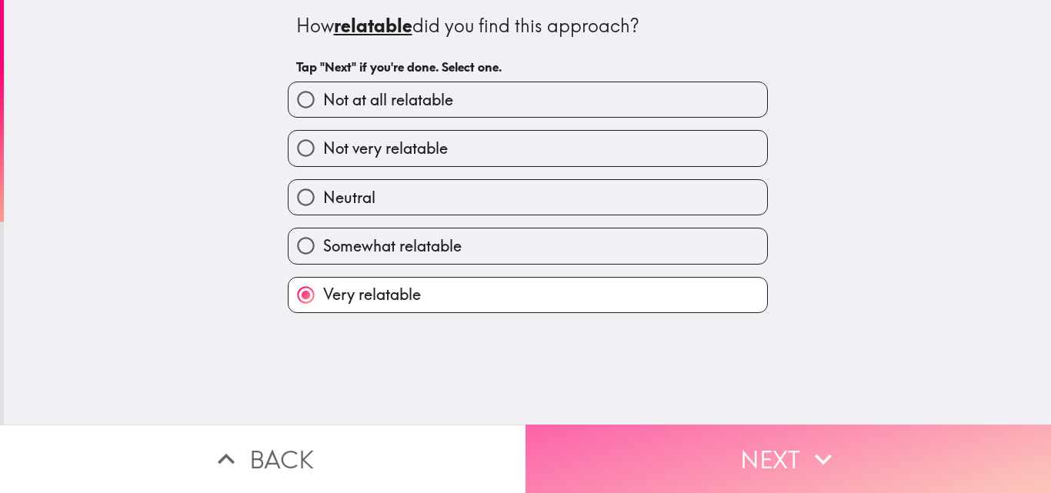
click at [613, 445] on button "Next" at bounding box center [787, 459] width 525 height 68
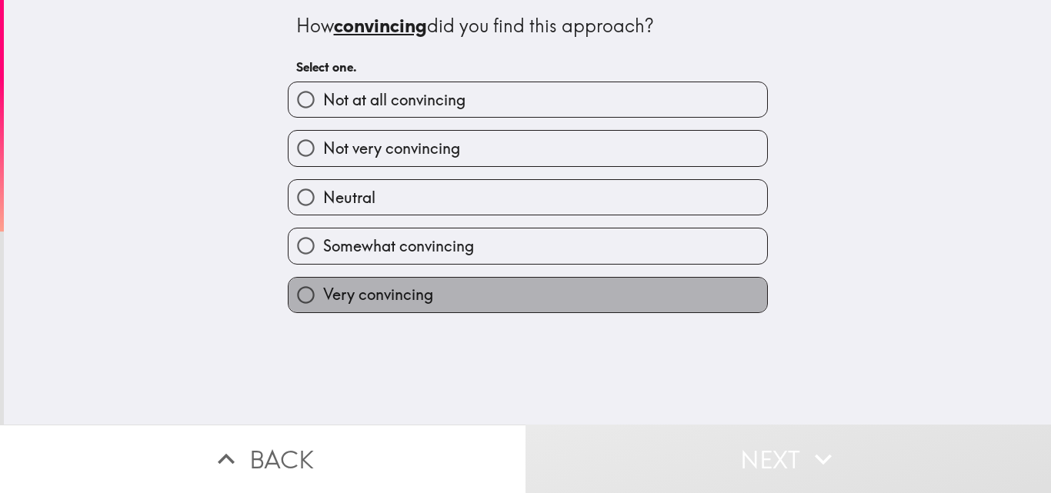
click at [438, 291] on label "Very convincing" at bounding box center [527, 295] width 478 height 35
click at [323, 291] on input "Very convincing" at bounding box center [305, 295] width 35 height 35
radio input "true"
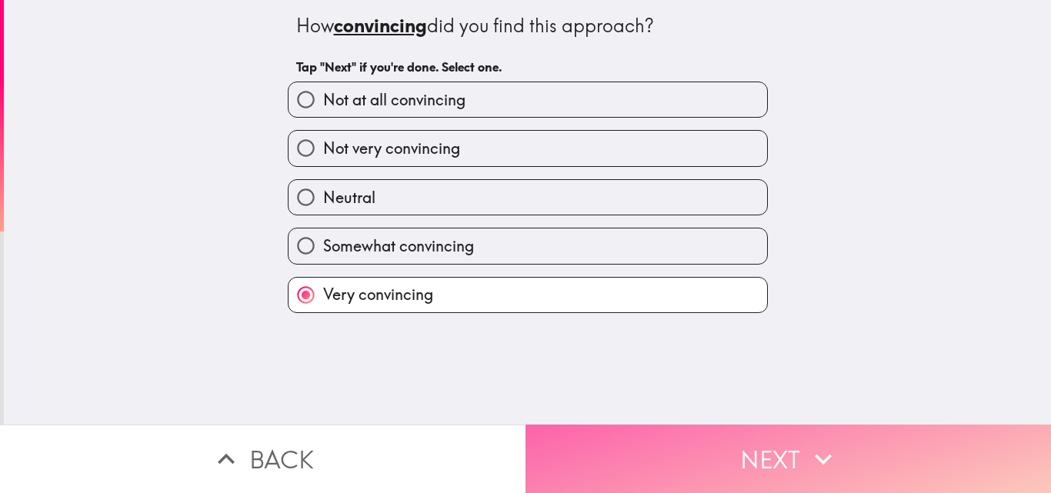
click at [595, 428] on button "Next" at bounding box center [787, 459] width 525 height 68
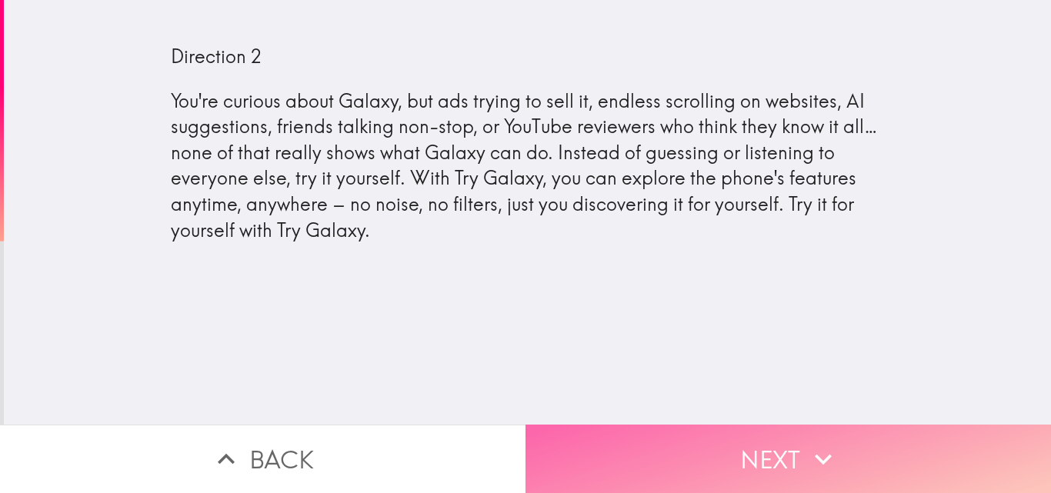
click at [688, 432] on button "Next" at bounding box center [787, 459] width 525 height 68
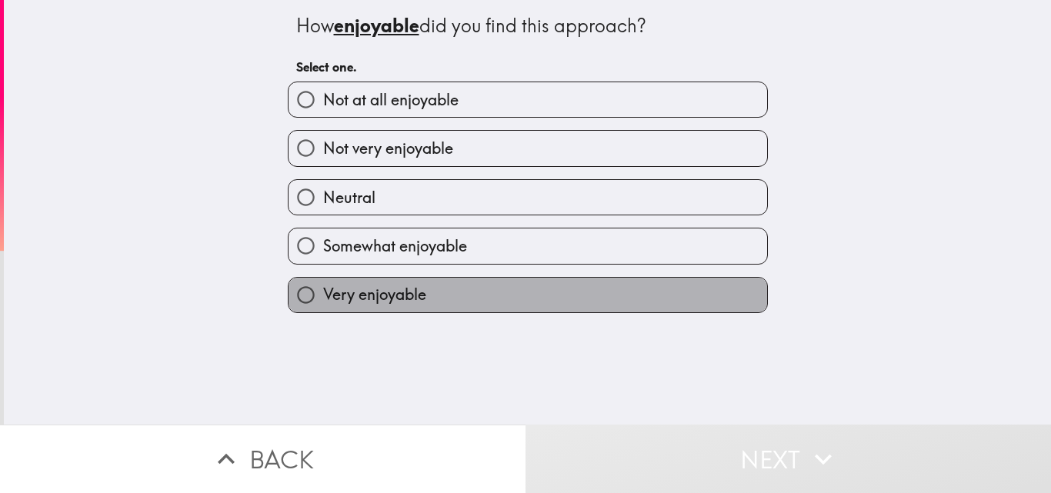
click at [414, 291] on label "Very enjoyable" at bounding box center [527, 295] width 478 height 35
click at [323, 291] on input "Very enjoyable" at bounding box center [305, 295] width 35 height 35
radio input "true"
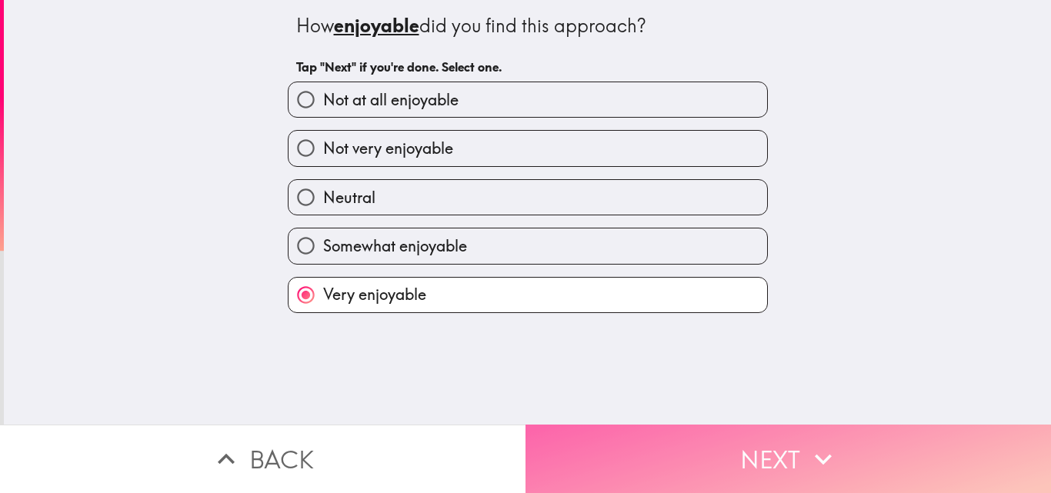
click at [618, 433] on button "Next" at bounding box center [787, 459] width 525 height 68
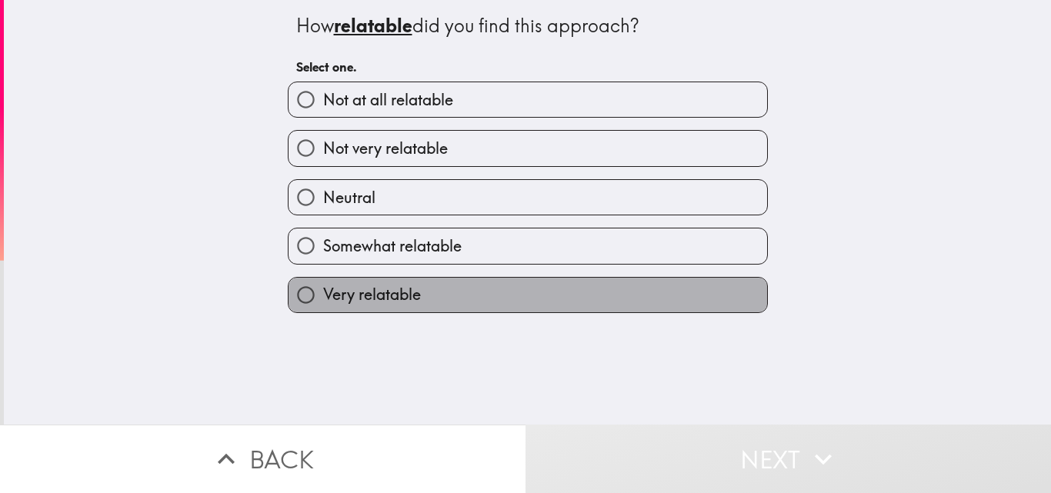
click at [417, 296] on label "Very relatable" at bounding box center [527, 295] width 478 height 35
click at [323, 296] on input "Very relatable" at bounding box center [305, 295] width 35 height 35
radio input "true"
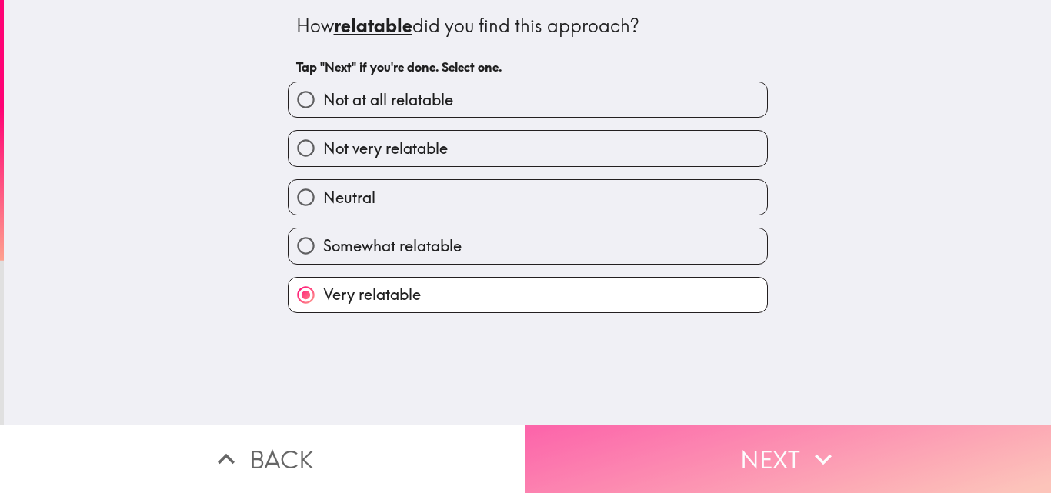
click at [607, 442] on button "Next" at bounding box center [787, 459] width 525 height 68
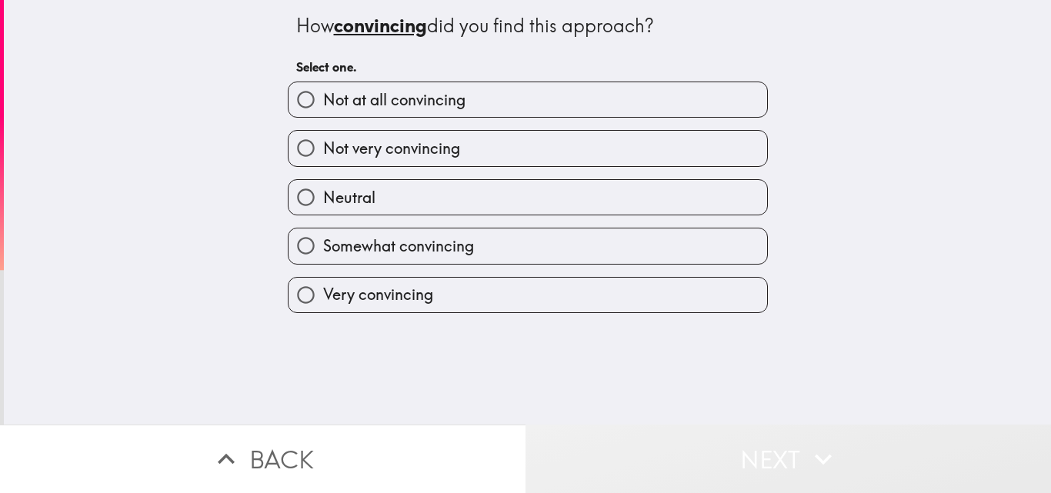
click at [607, 442] on button "Next" at bounding box center [787, 459] width 525 height 68
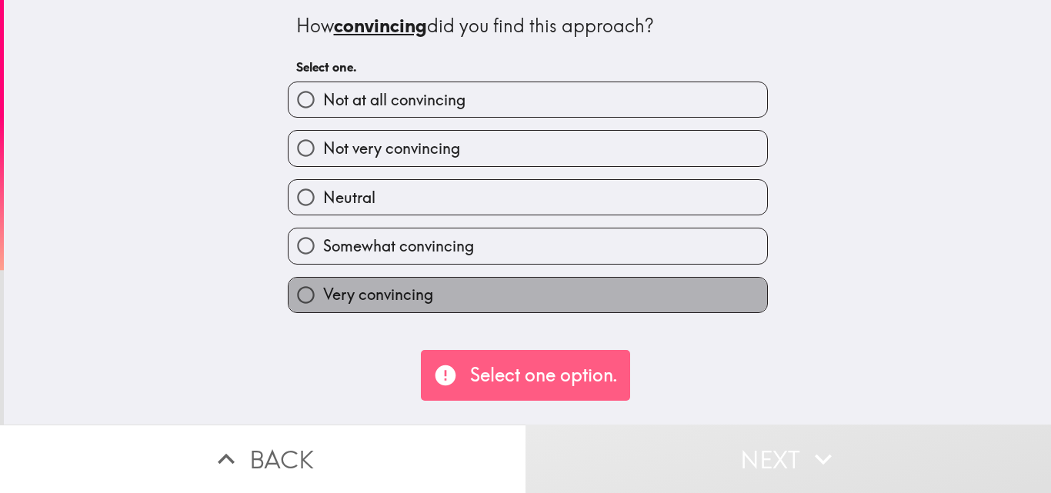
click at [358, 295] on span "Very convincing" at bounding box center [378, 295] width 110 height 22
click at [323, 295] on input "Very convincing" at bounding box center [305, 295] width 35 height 35
radio input "true"
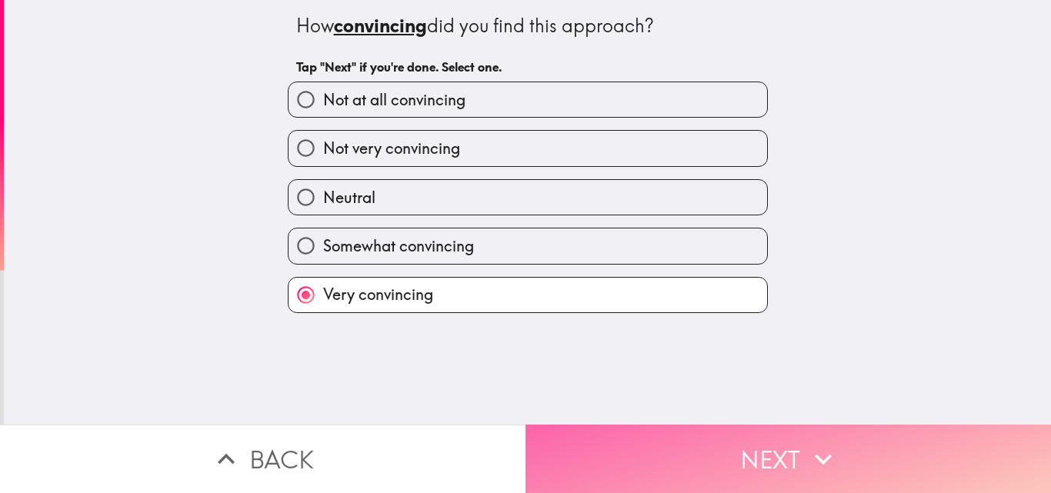
click at [606, 470] on button "Next" at bounding box center [787, 459] width 525 height 68
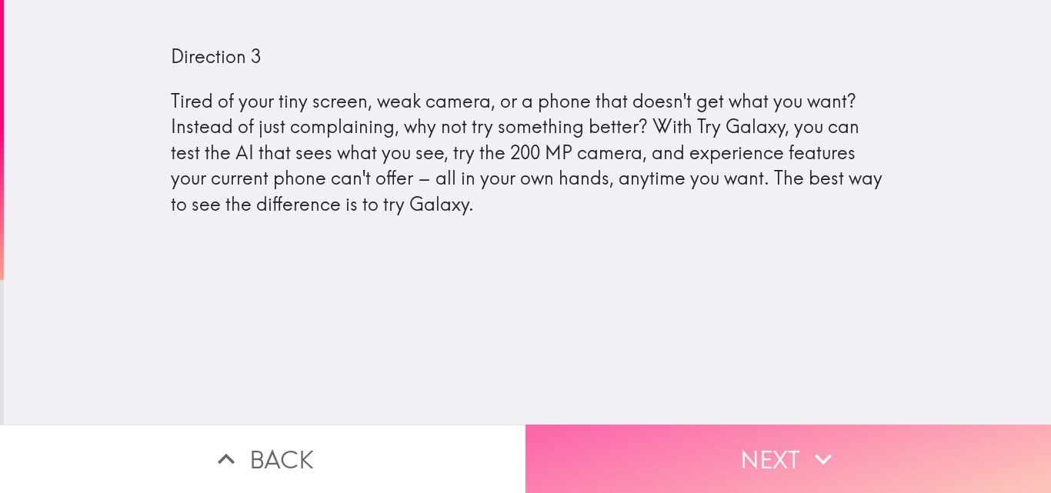
click at [599, 458] on button "Next" at bounding box center [787, 459] width 525 height 68
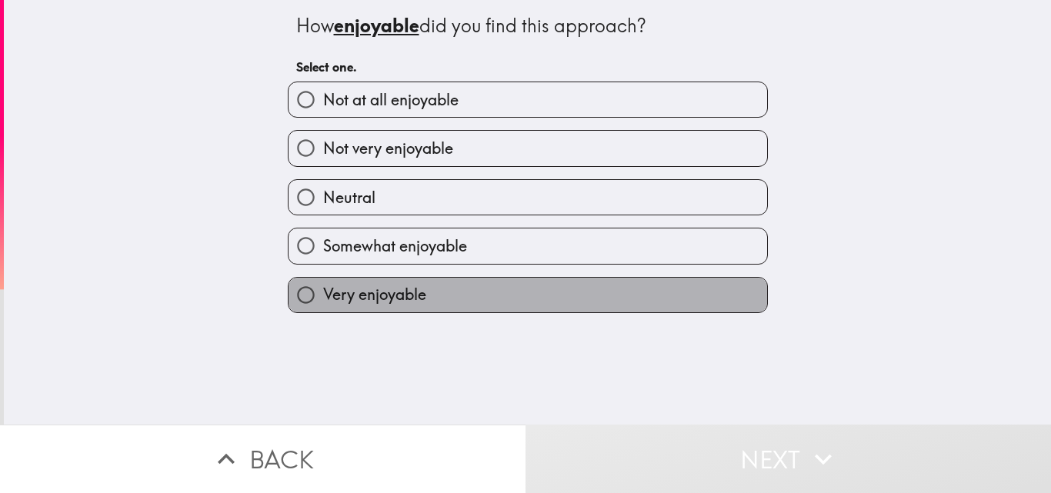
click at [367, 295] on span "Very enjoyable" at bounding box center [374, 295] width 103 height 22
click at [323, 295] on input "Very enjoyable" at bounding box center [305, 295] width 35 height 35
radio input "true"
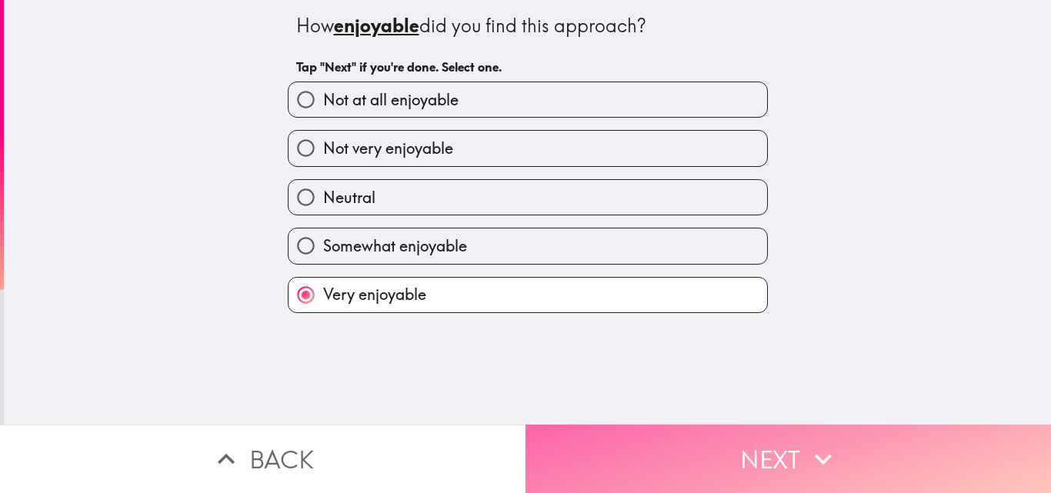
click at [618, 439] on button "Next" at bounding box center [787, 459] width 525 height 68
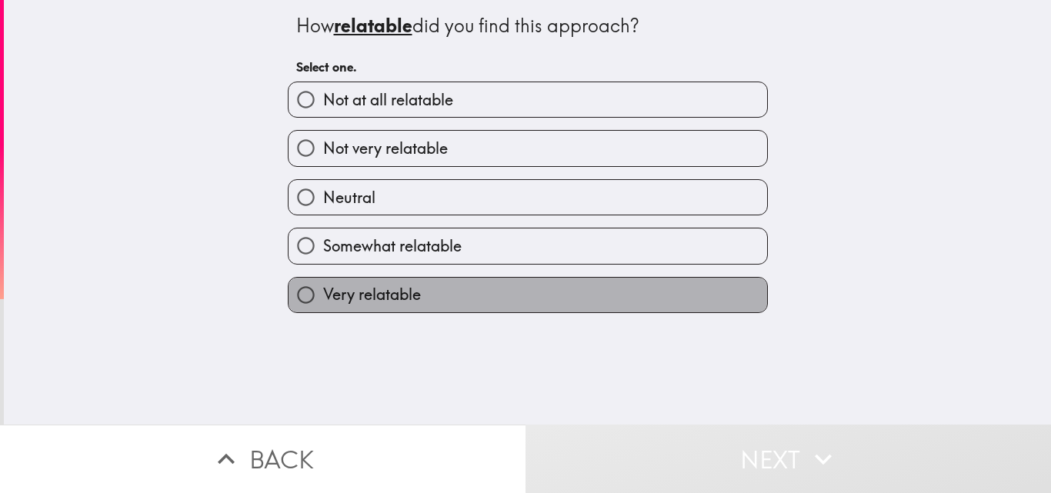
click at [408, 304] on label "Very relatable" at bounding box center [527, 295] width 478 height 35
click at [323, 304] on input "Very relatable" at bounding box center [305, 295] width 35 height 35
radio input "true"
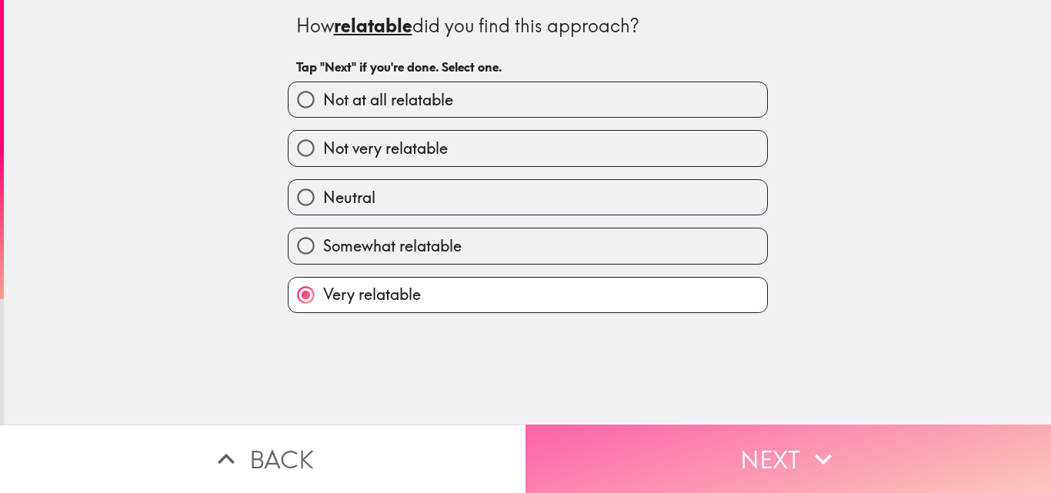
click at [562, 454] on button "Next" at bounding box center [787, 459] width 525 height 68
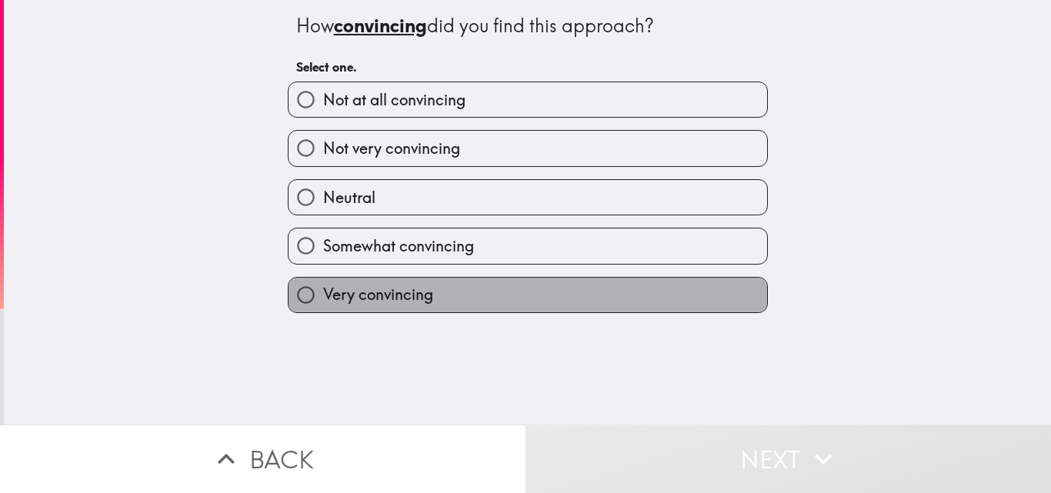
click at [357, 299] on span "Very convincing" at bounding box center [378, 295] width 110 height 22
click at [323, 299] on input "Very convincing" at bounding box center [305, 295] width 35 height 35
radio input "true"
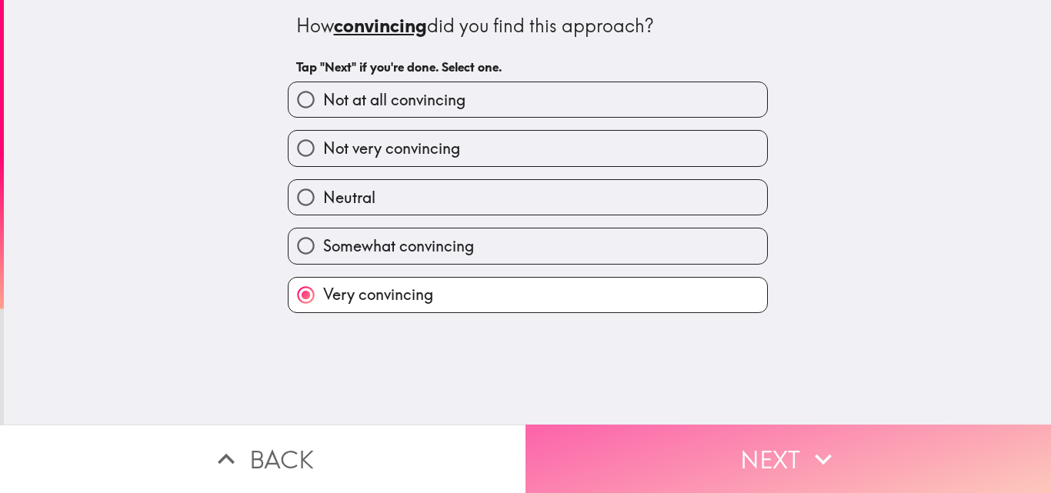
click at [601, 445] on button "Next" at bounding box center [787, 459] width 525 height 68
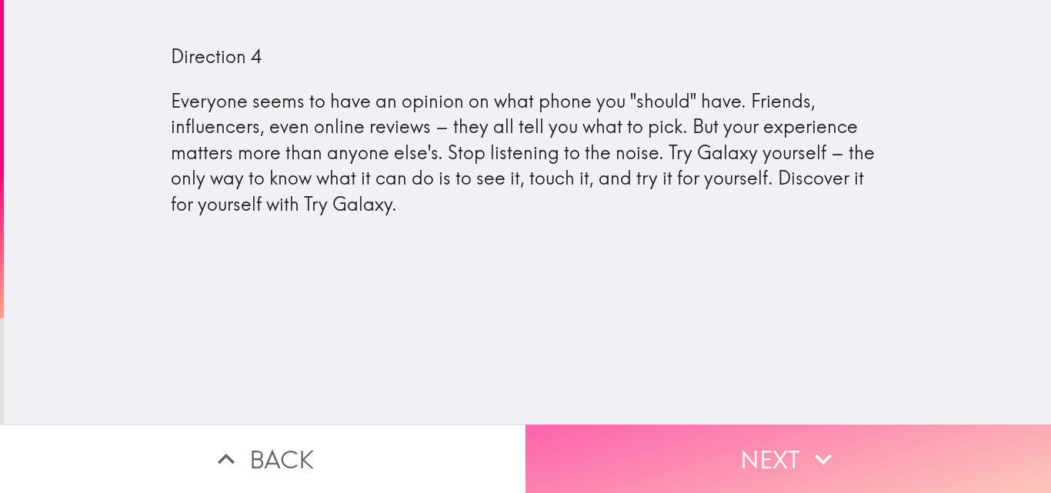
click at [653, 445] on button "Next" at bounding box center [787, 459] width 525 height 68
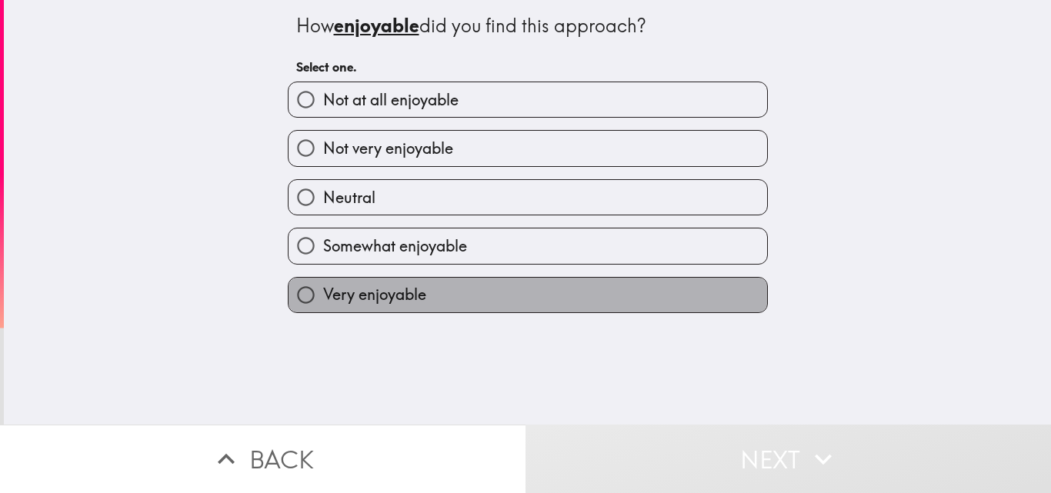
click at [516, 292] on label "Very enjoyable" at bounding box center [527, 295] width 478 height 35
click at [323, 292] on input "Very enjoyable" at bounding box center [305, 295] width 35 height 35
radio input "true"
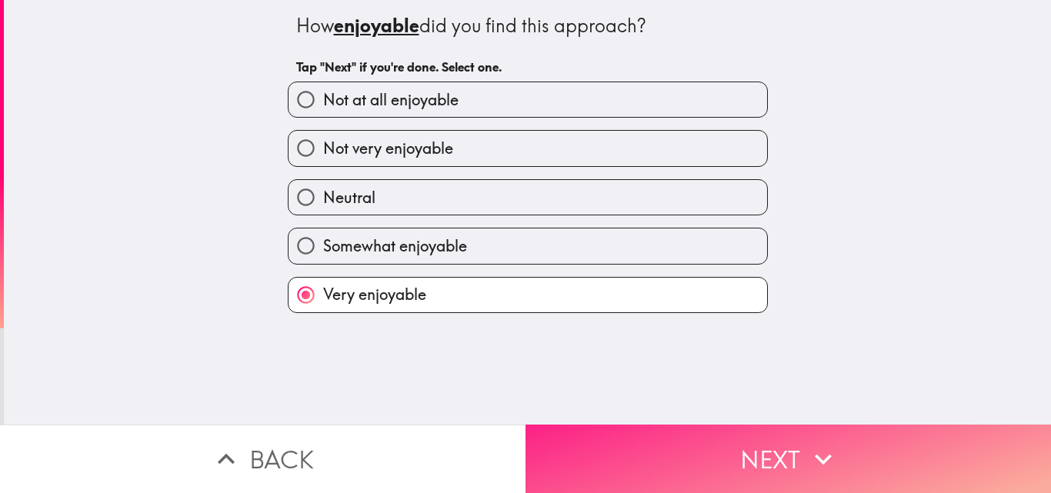
click at [636, 428] on button "Next" at bounding box center [787, 459] width 525 height 68
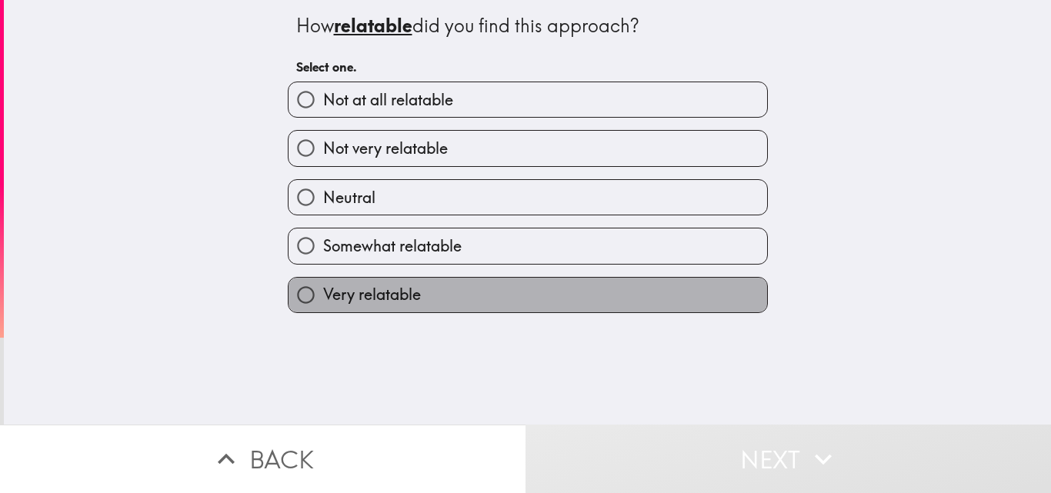
click at [503, 291] on label "Very relatable" at bounding box center [527, 295] width 478 height 35
click at [323, 291] on input "Very relatable" at bounding box center [305, 295] width 35 height 35
radio input "true"
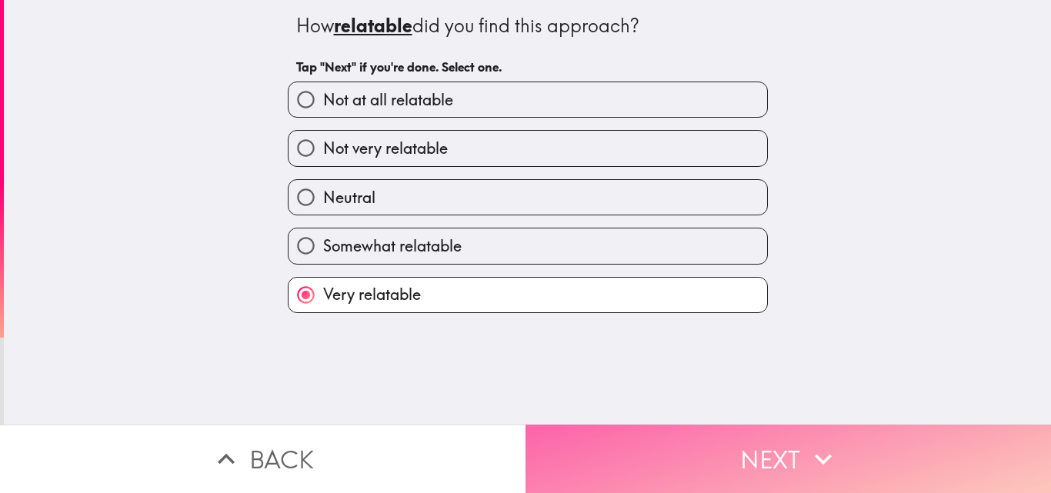
click at [658, 437] on button "Next" at bounding box center [787, 459] width 525 height 68
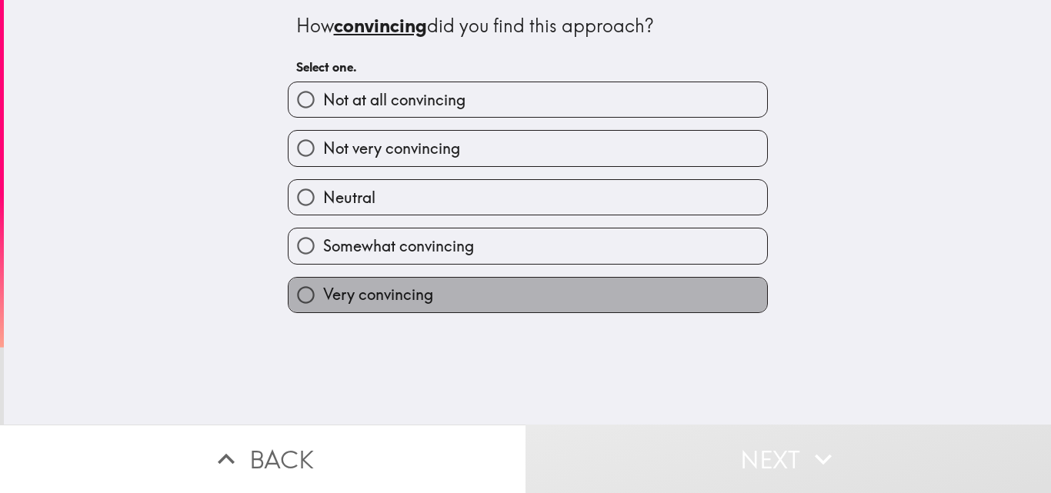
click at [477, 297] on label "Very convincing" at bounding box center [527, 295] width 478 height 35
click at [323, 297] on input "Very convincing" at bounding box center [305, 295] width 35 height 35
radio input "true"
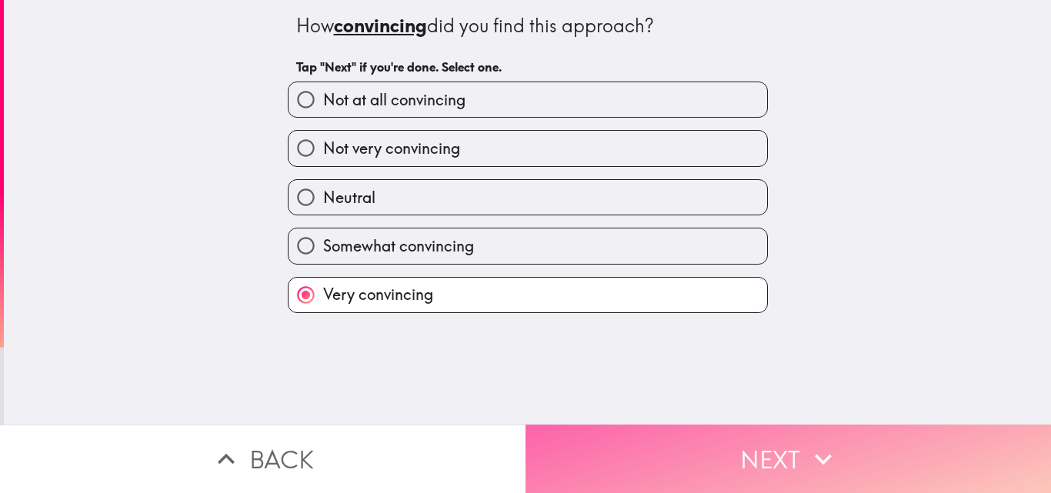
click at [663, 448] on button "Next" at bounding box center [787, 459] width 525 height 68
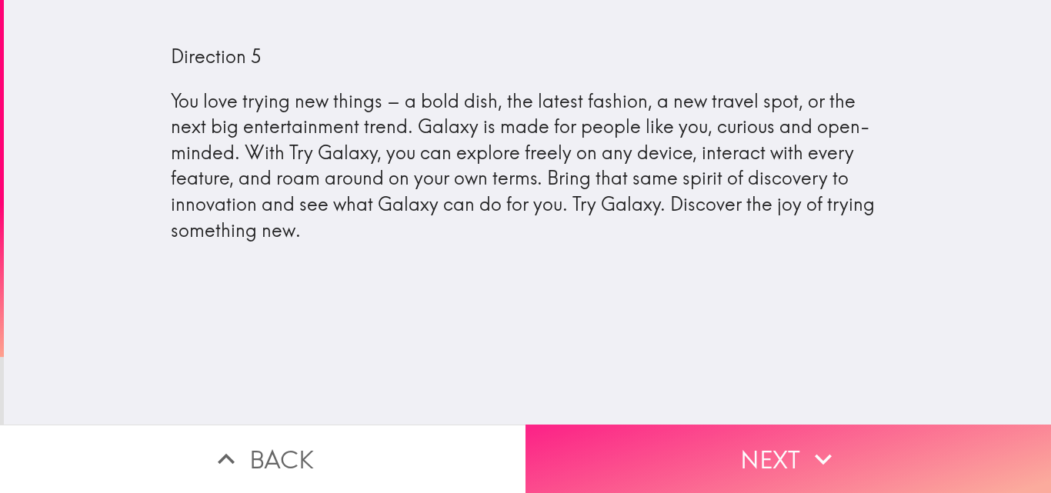
click at [662, 438] on button "Next" at bounding box center [787, 459] width 525 height 68
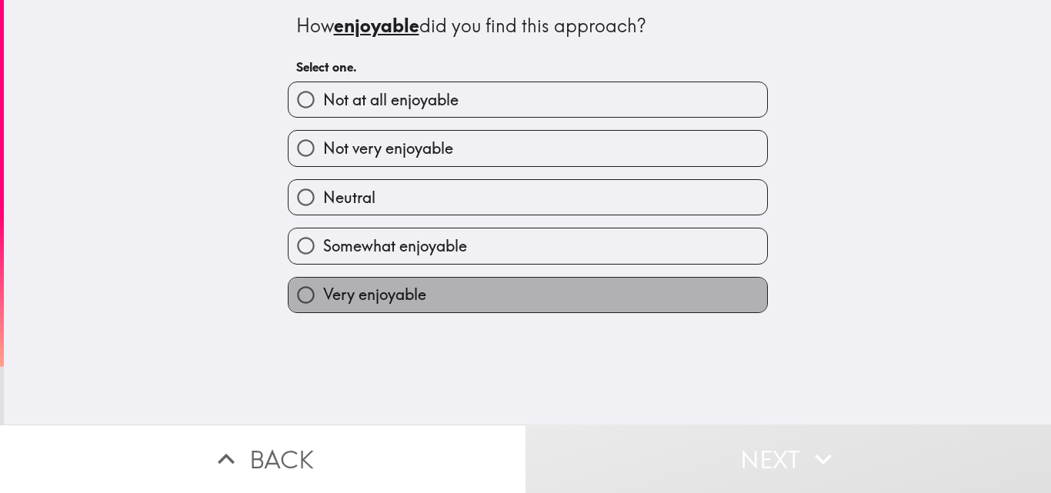
click at [473, 294] on label "Very enjoyable" at bounding box center [527, 295] width 478 height 35
click at [323, 294] on input "Very enjoyable" at bounding box center [305, 295] width 35 height 35
radio input "true"
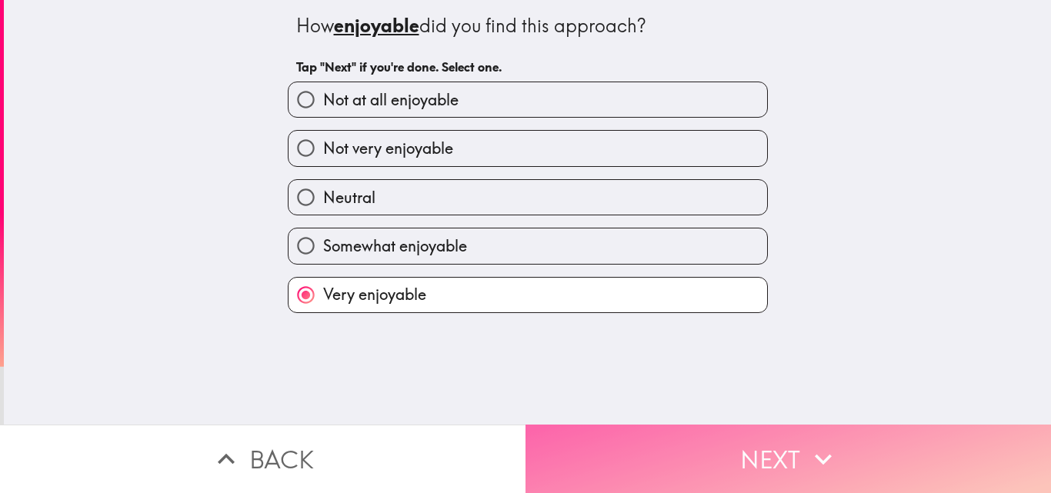
click at [595, 436] on button "Next" at bounding box center [787, 459] width 525 height 68
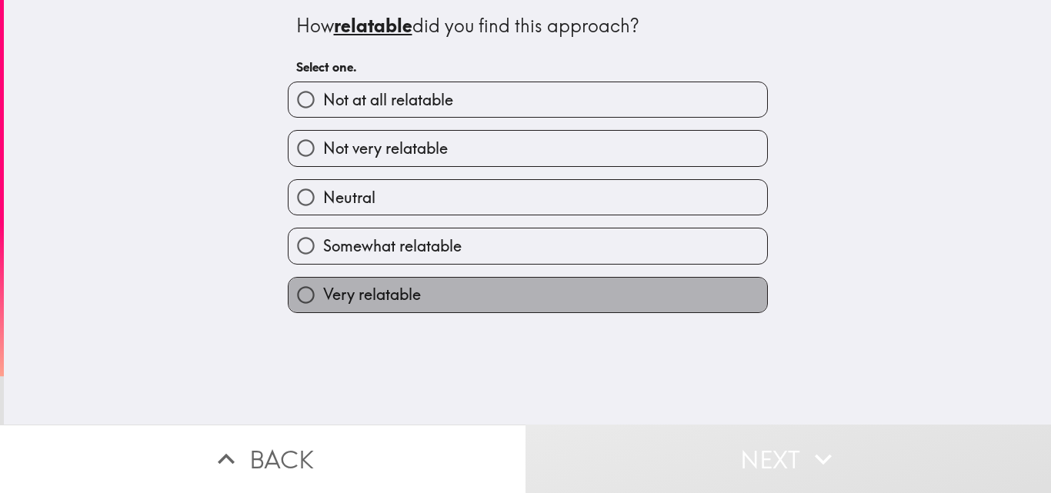
click at [441, 292] on label "Very relatable" at bounding box center [527, 295] width 478 height 35
click at [323, 292] on input "Very relatable" at bounding box center [305, 295] width 35 height 35
radio input "true"
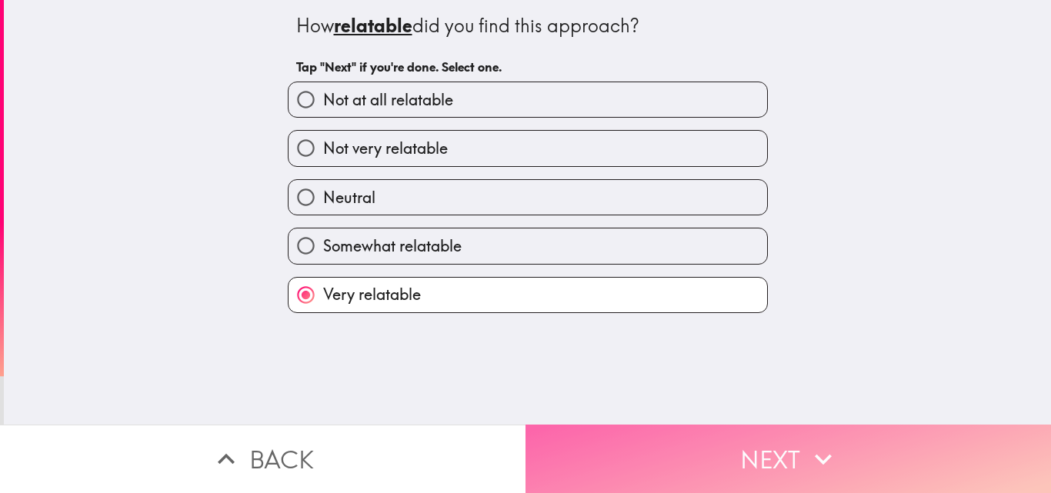
click at [606, 442] on button "Next" at bounding box center [787, 459] width 525 height 68
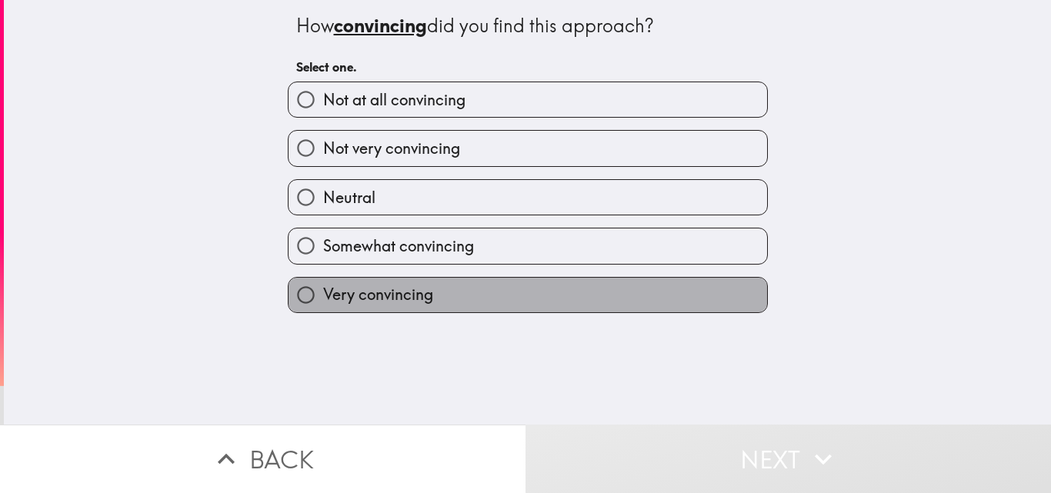
click at [469, 288] on label "Very convincing" at bounding box center [527, 295] width 478 height 35
click at [323, 288] on input "Very convincing" at bounding box center [305, 295] width 35 height 35
radio input "true"
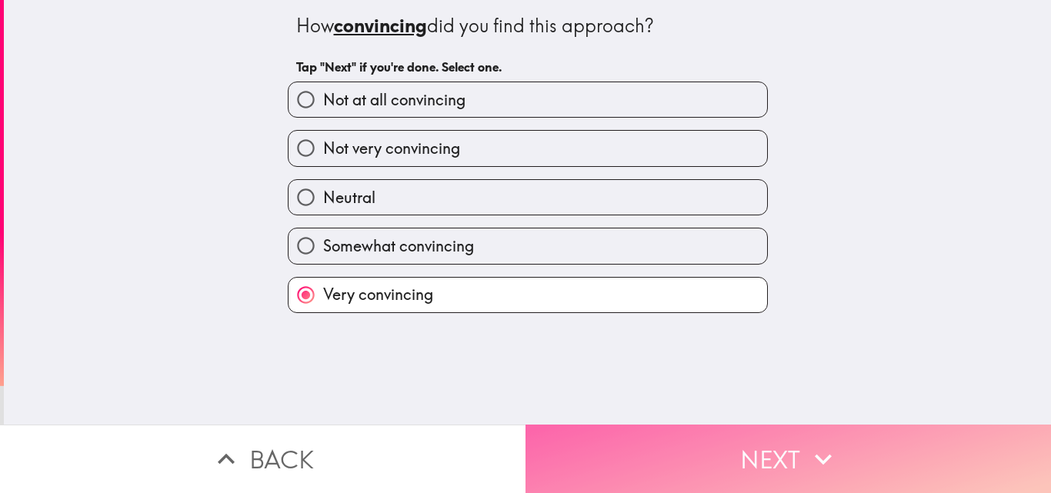
click at [611, 436] on button "Next" at bounding box center [787, 459] width 525 height 68
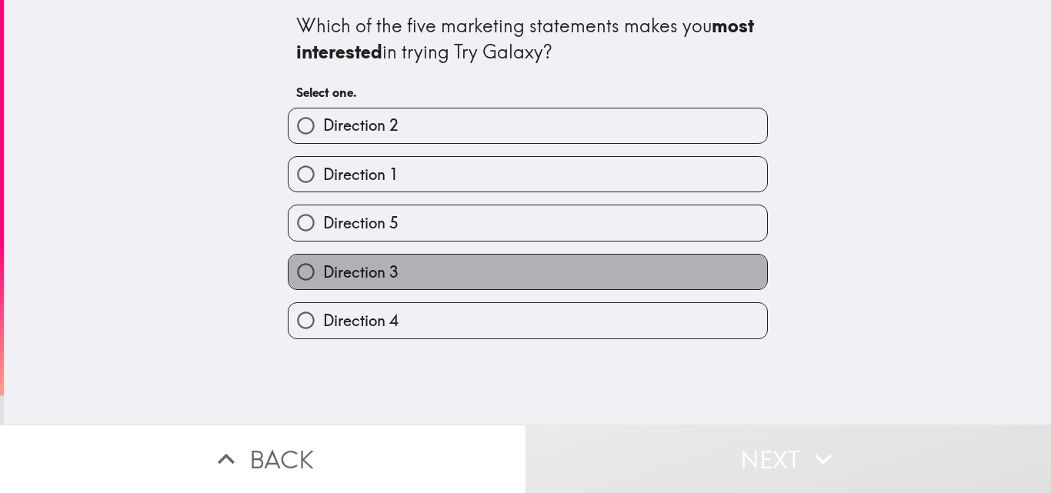
click at [416, 269] on label "Direction 3" at bounding box center [527, 272] width 478 height 35
click at [323, 269] on input "Direction 3" at bounding box center [305, 272] width 35 height 35
radio input "true"
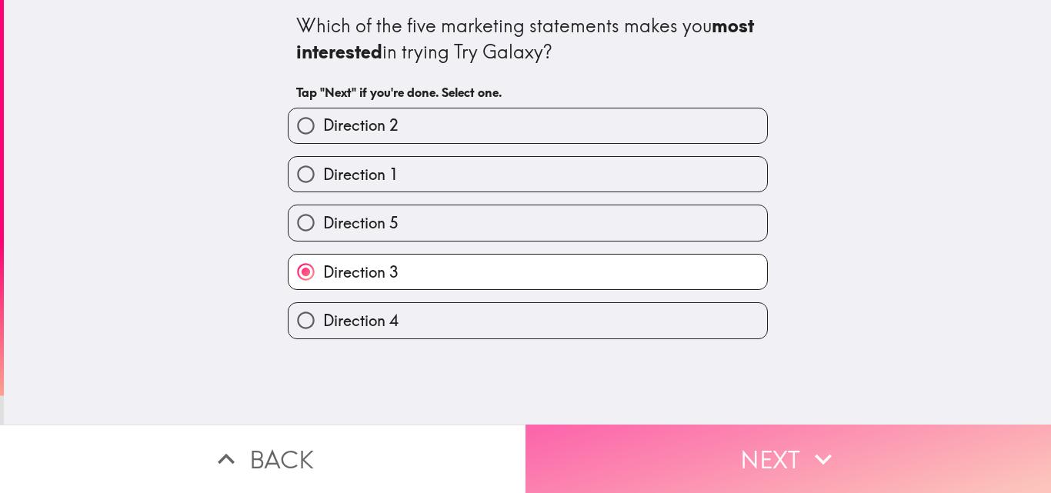
click at [612, 431] on button "Next" at bounding box center [787, 459] width 525 height 68
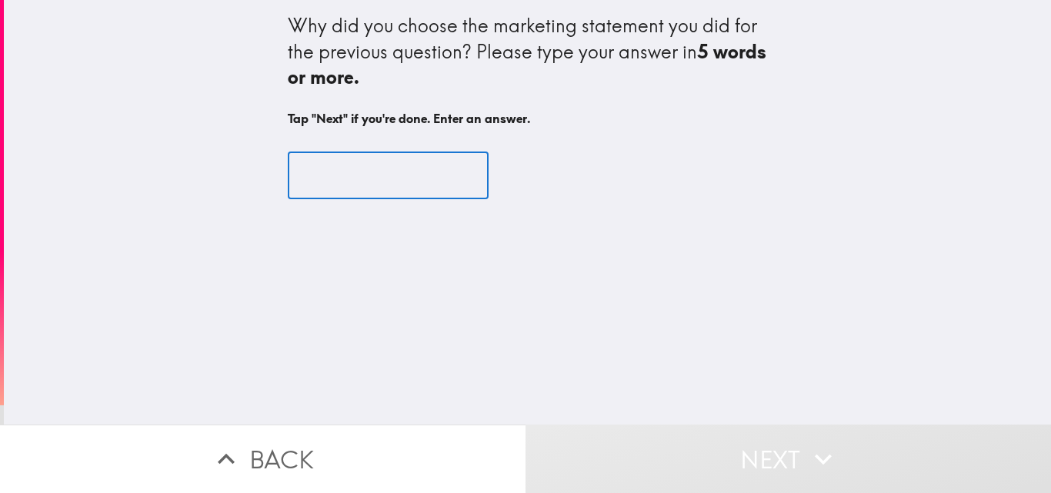
click at [348, 184] on input "text" at bounding box center [388, 176] width 201 height 48
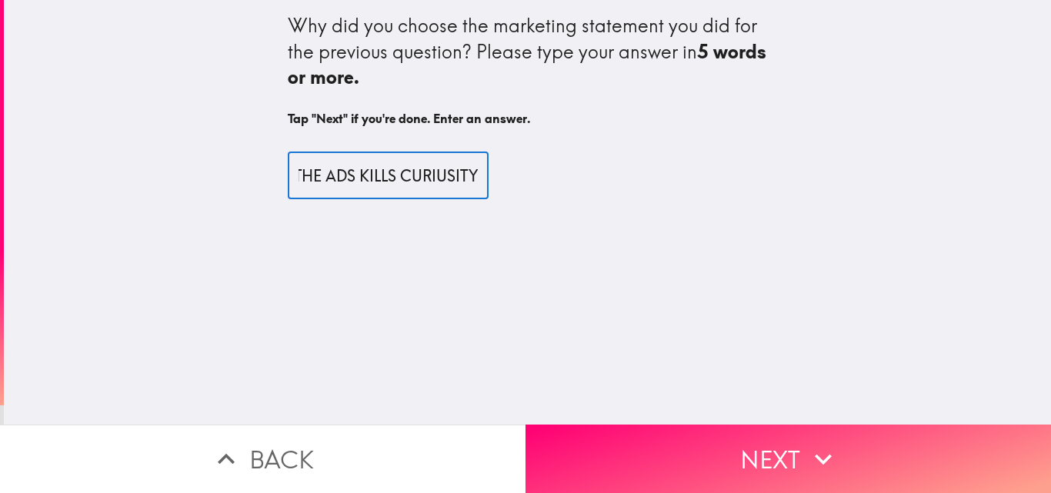
scroll to position [0, 91]
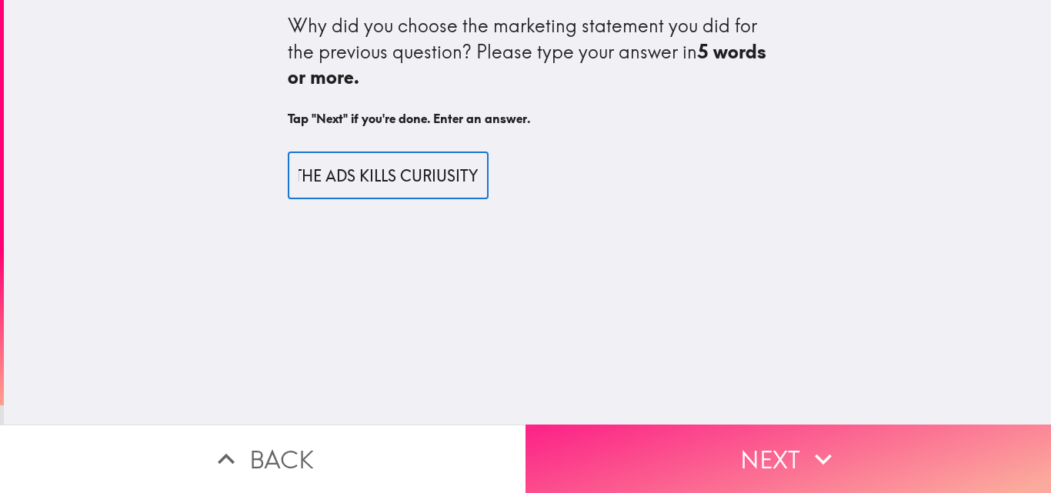
type input "BECAUSE THE ADS KILLS CURIUSITY"
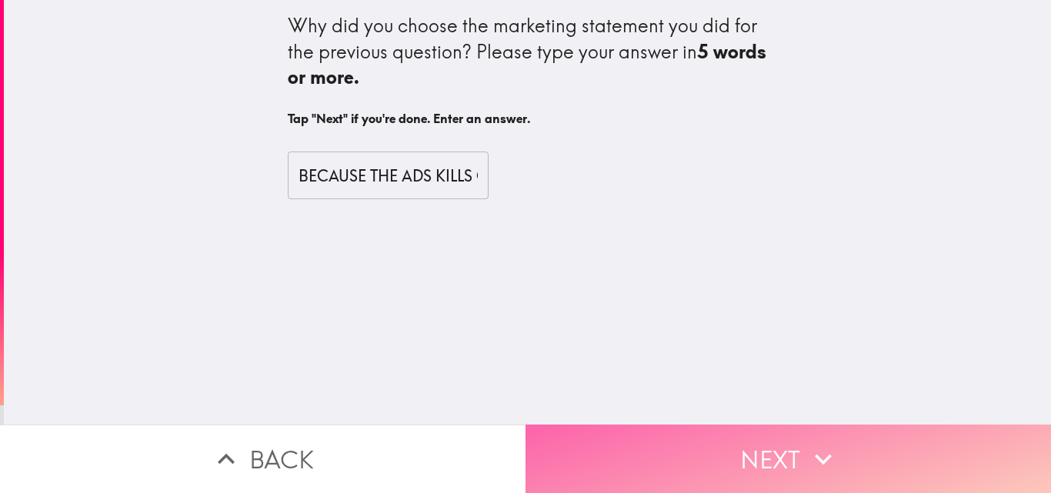
click at [649, 454] on button "Next" at bounding box center [787, 459] width 525 height 68
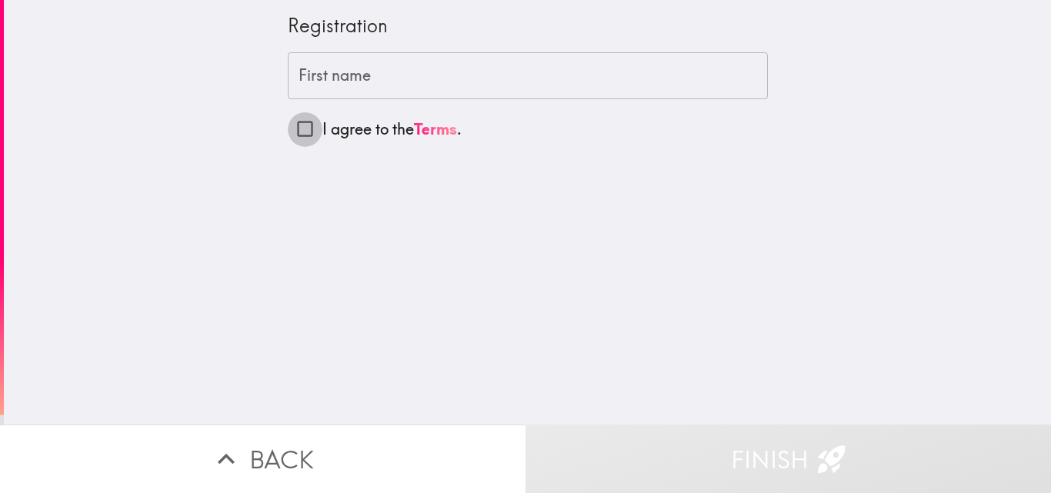
click at [288, 125] on input "I agree to the Terms ." at bounding box center [305, 129] width 35 height 35
checkbox input "true"
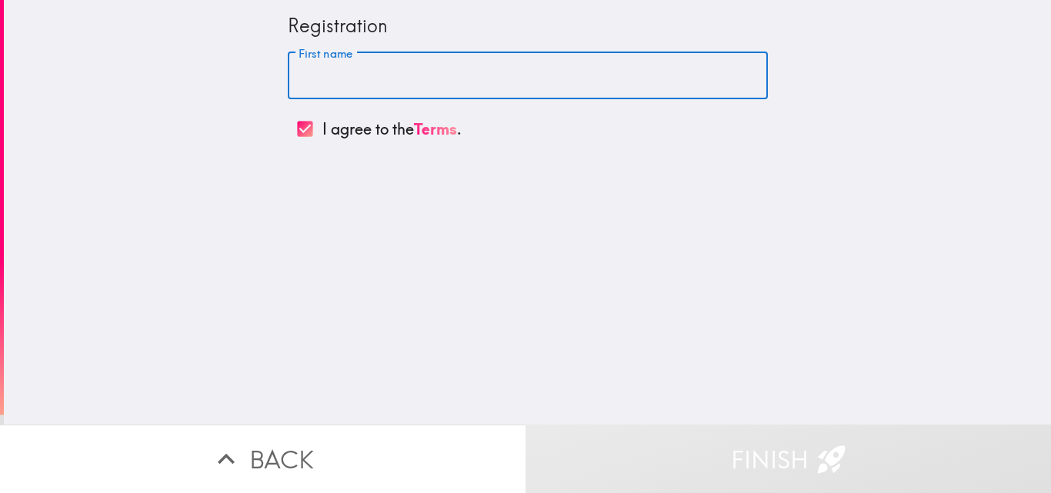
click at [463, 78] on input "First name" at bounding box center [528, 76] width 480 height 48
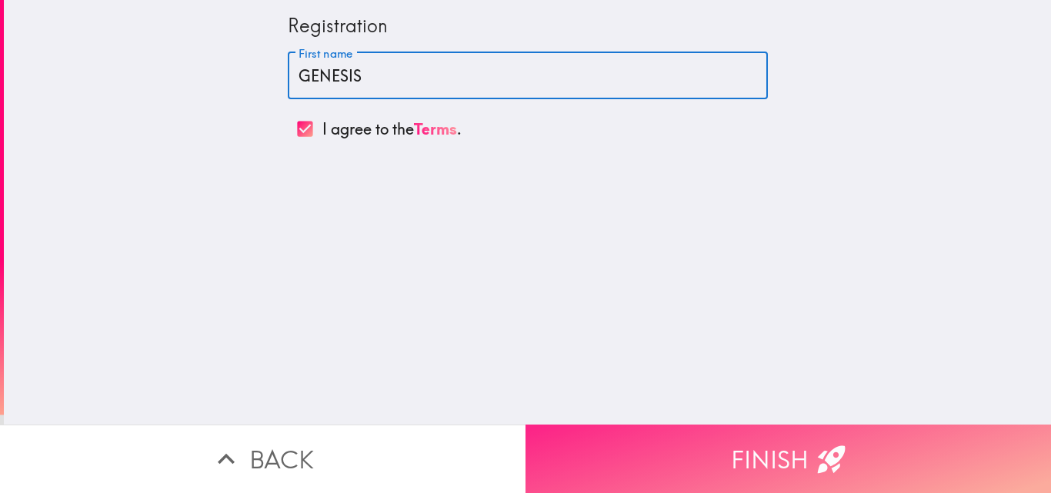
type input "GENESIS"
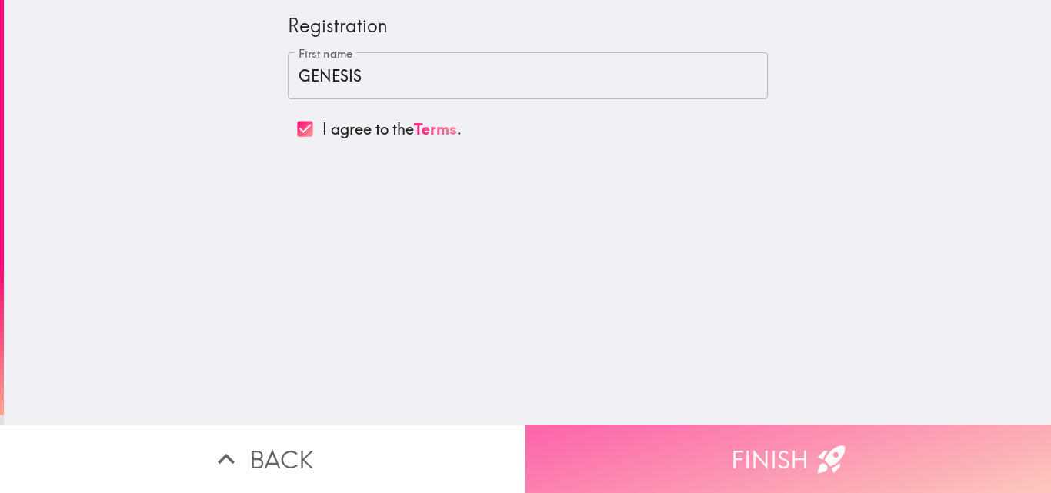
click at [688, 458] on button "Finish" at bounding box center [787, 459] width 525 height 68
